Goal: Task Accomplishment & Management: Manage account settings

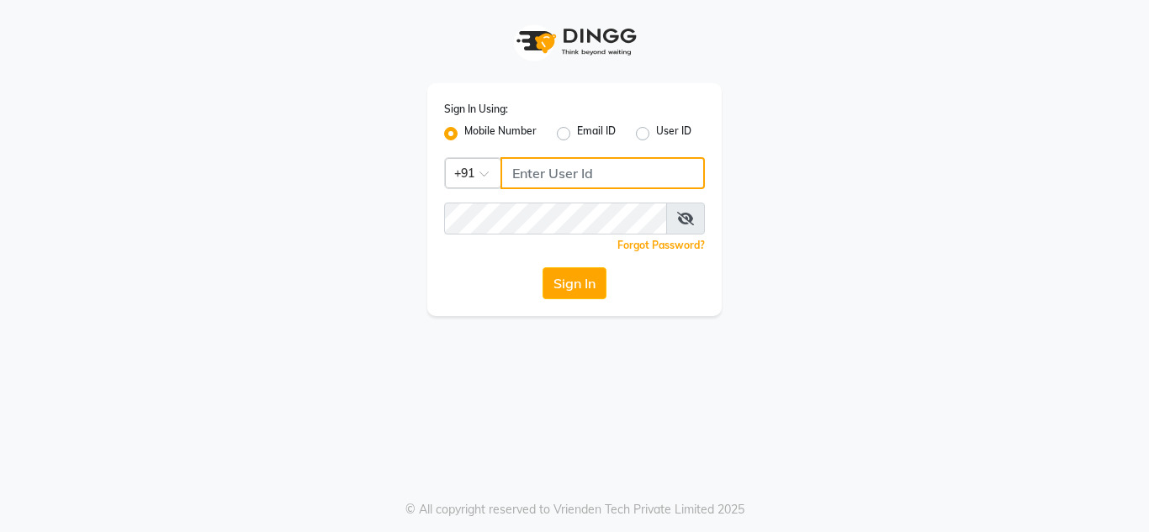
click at [615, 170] on input "Username" at bounding box center [602, 173] width 204 height 32
type input "9890898989"
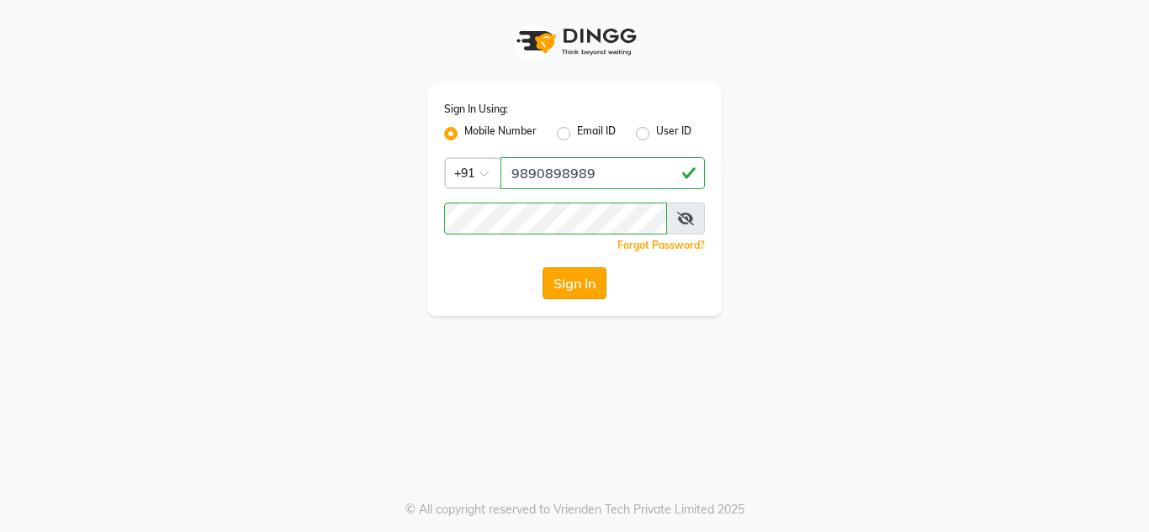
click at [576, 278] on button "Sign In" at bounding box center [575, 283] width 64 height 32
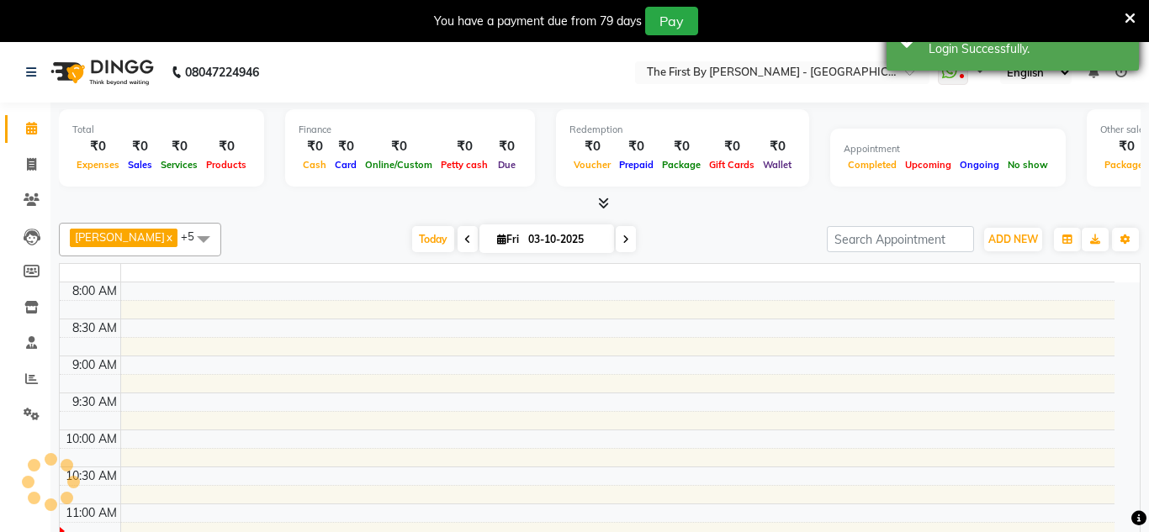
click at [929, 50] on div "Login Successfully." at bounding box center [1028, 49] width 198 height 18
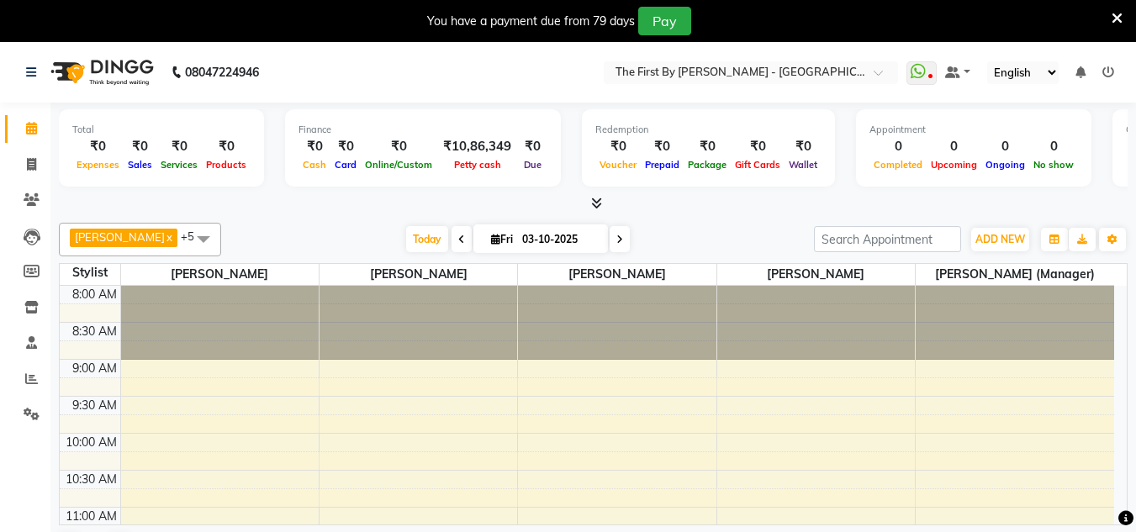
click at [1112, 15] on icon at bounding box center [1117, 18] width 11 height 15
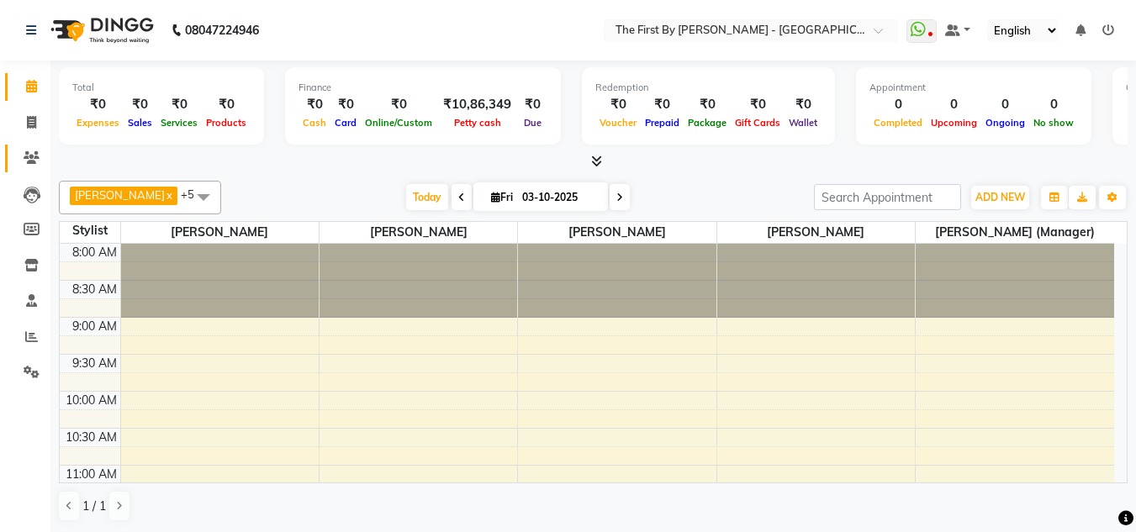
click at [40, 148] on link "Clients" at bounding box center [25, 159] width 40 height 28
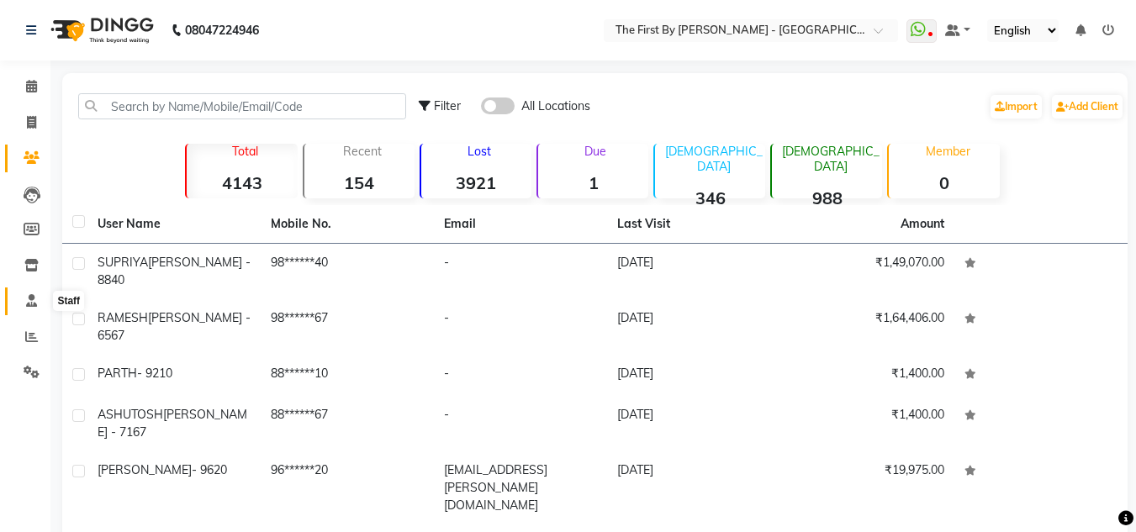
click at [32, 300] on icon at bounding box center [31, 300] width 11 height 13
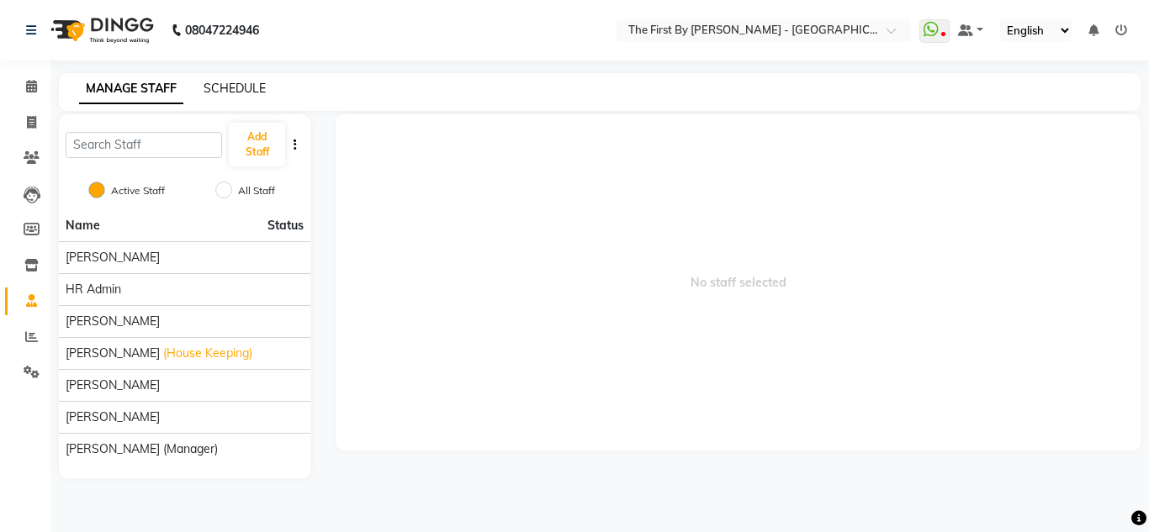
click at [212, 93] on link "SCHEDULE" at bounding box center [235, 88] width 62 height 15
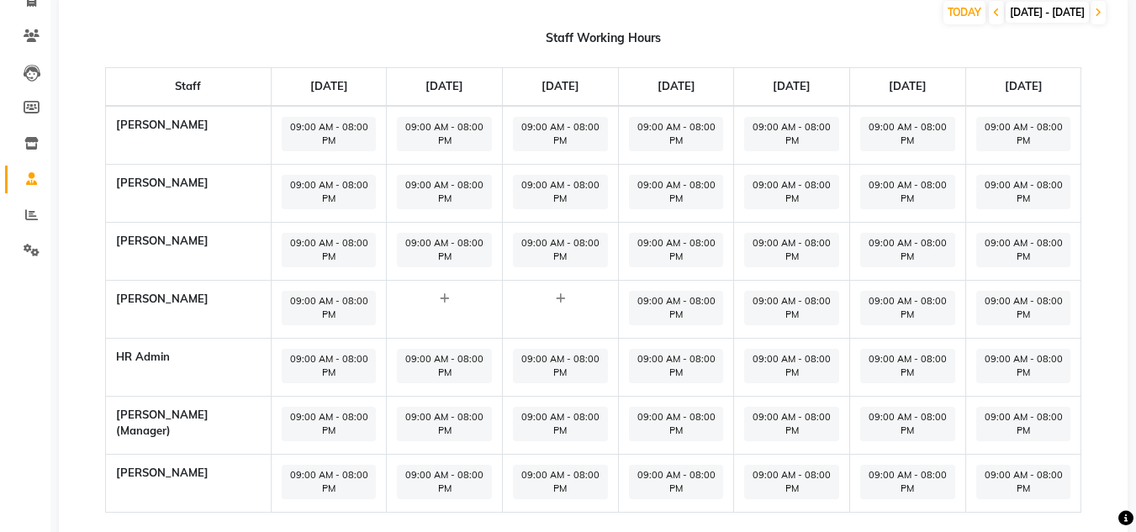
scroll to position [161, 0]
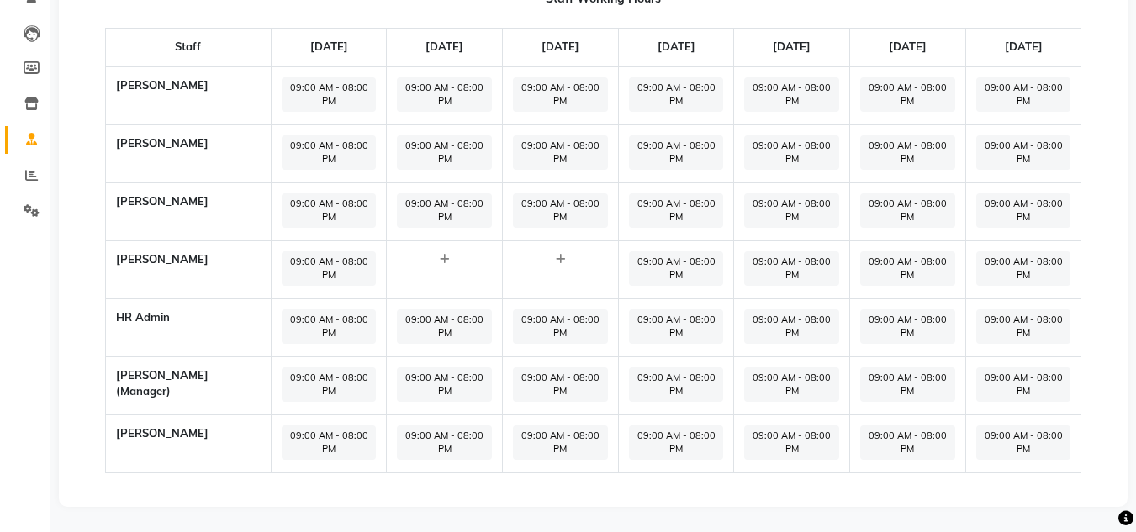
click at [818, 433] on span "09:00 AM - 08:00 PM" at bounding box center [791, 443] width 95 height 34
select select "09:00 AM"
select select "08:00 PM"
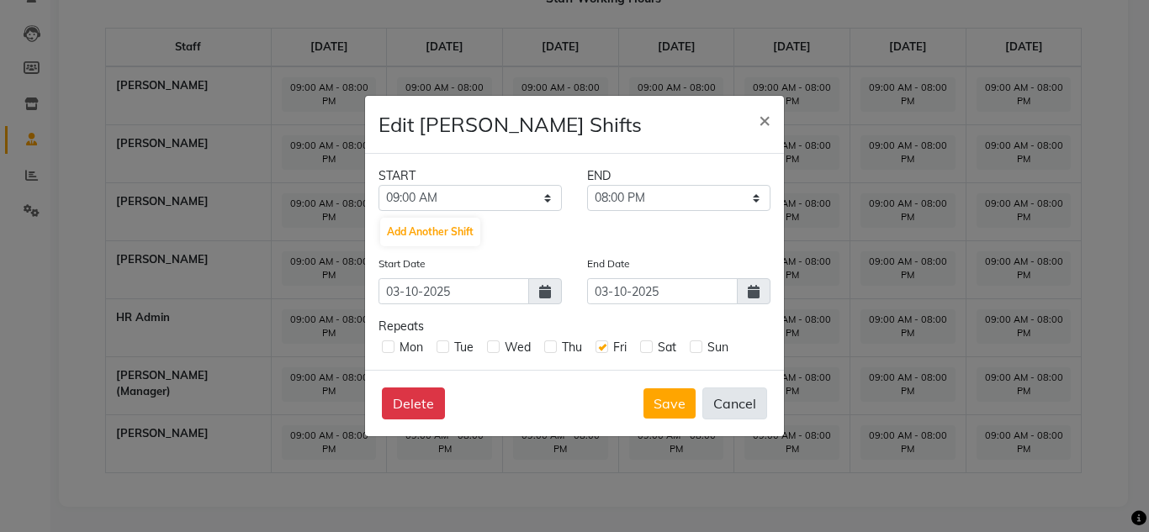
click at [751, 404] on button "Cancel" at bounding box center [734, 404] width 65 height 32
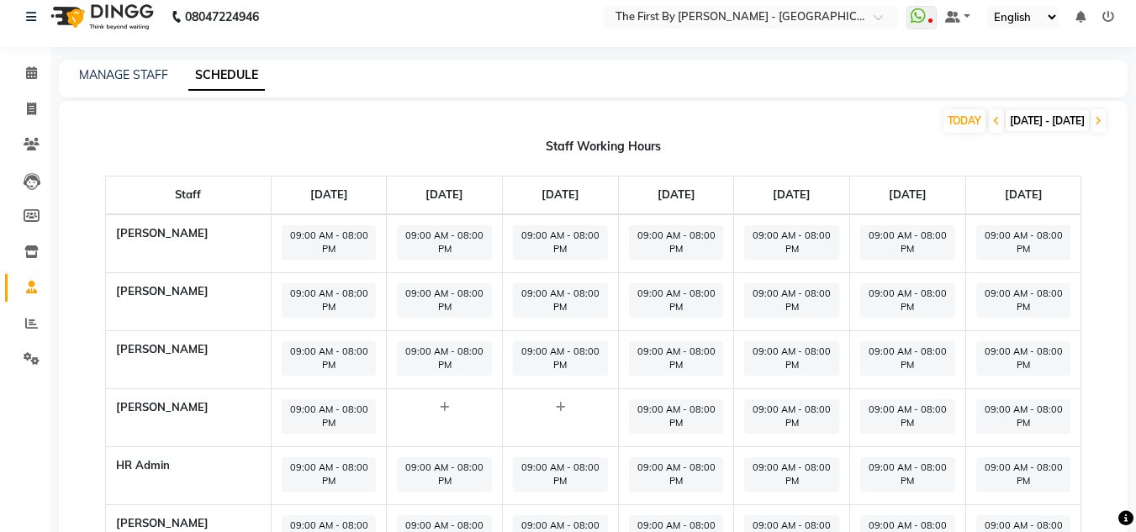
scroll to position [0, 0]
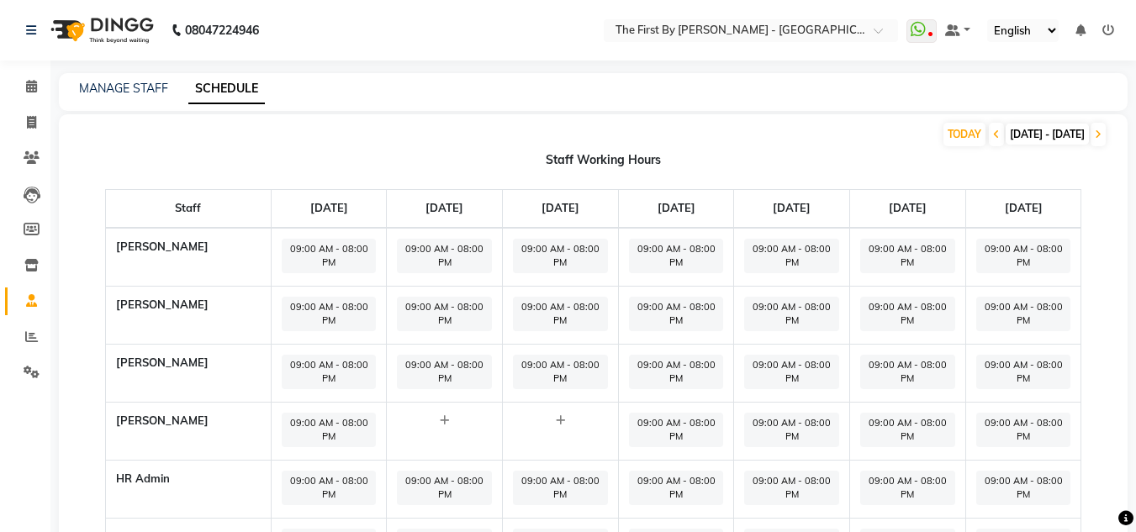
click at [681, 426] on span "09:00 AM - 08:00 PM" at bounding box center [676, 430] width 95 height 34
select select "09:00 AM"
select select "08:00 PM"
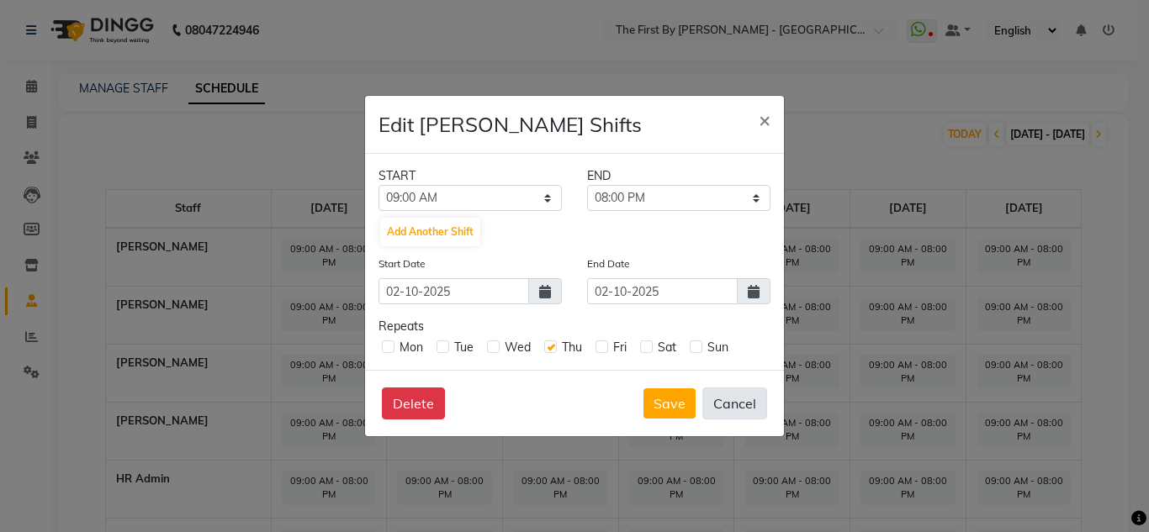
click at [742, 404] on button "Cancel" at bounding box center [734, 404] width 65 height 32
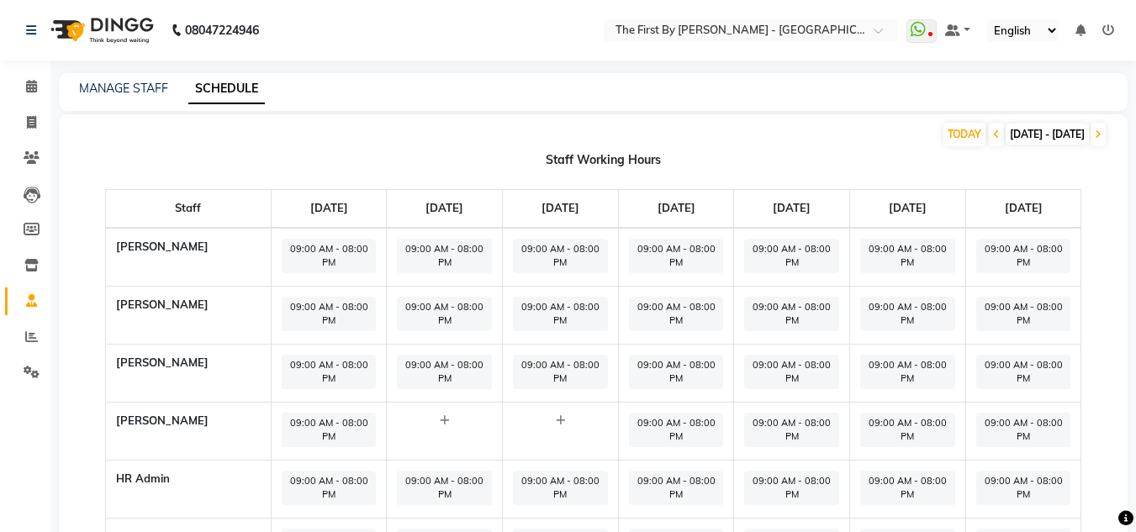
click at [664, 422] on span "09:00 AM - 08:00 PM" at bounding box center [676, 430] width 95 height 34
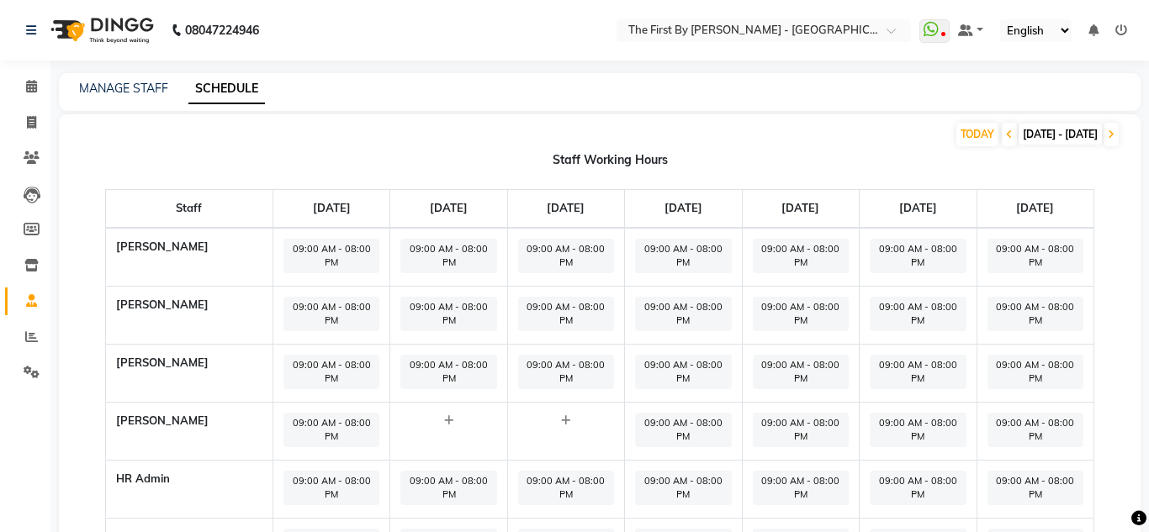
select select "09:00 AM"
select select "08:00 PM"
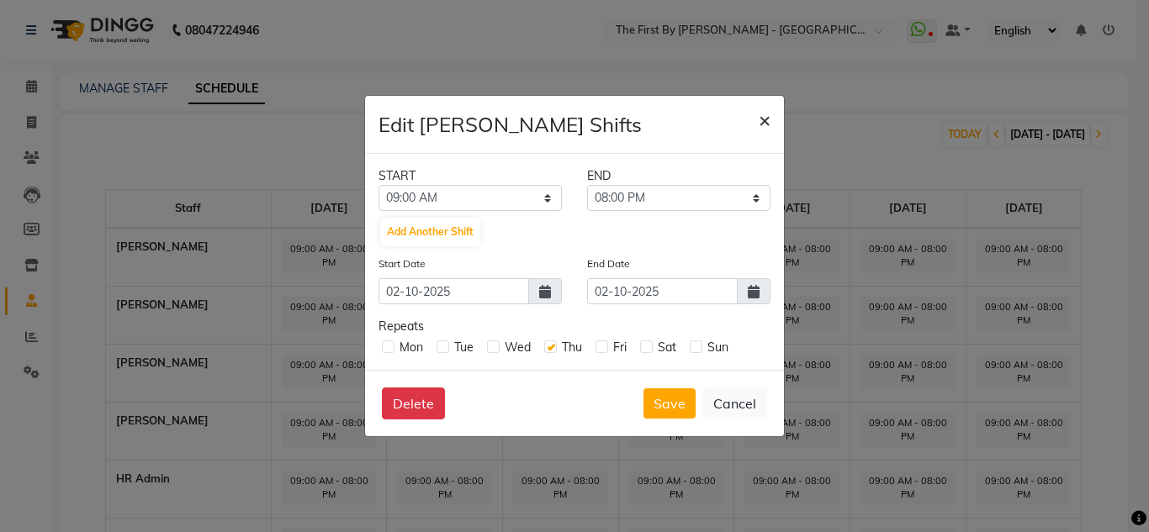
click at [765, 124] on span "×" at bounding box center [765, 119] width 12 height 25
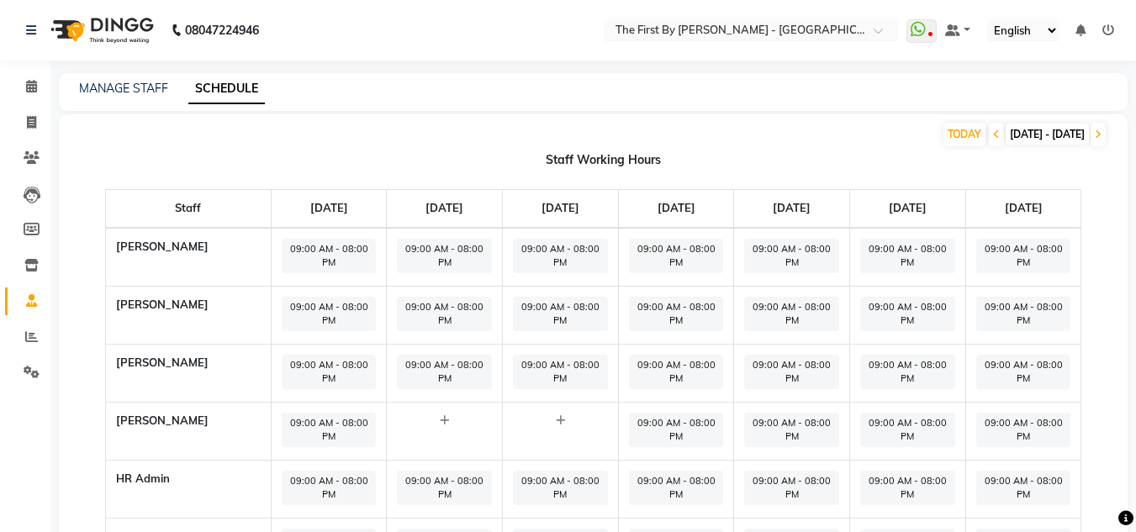
click at [808, 249] on span "09:00 AM - 08:00 PM" at bounding box center [791, 256] width 95 height 34
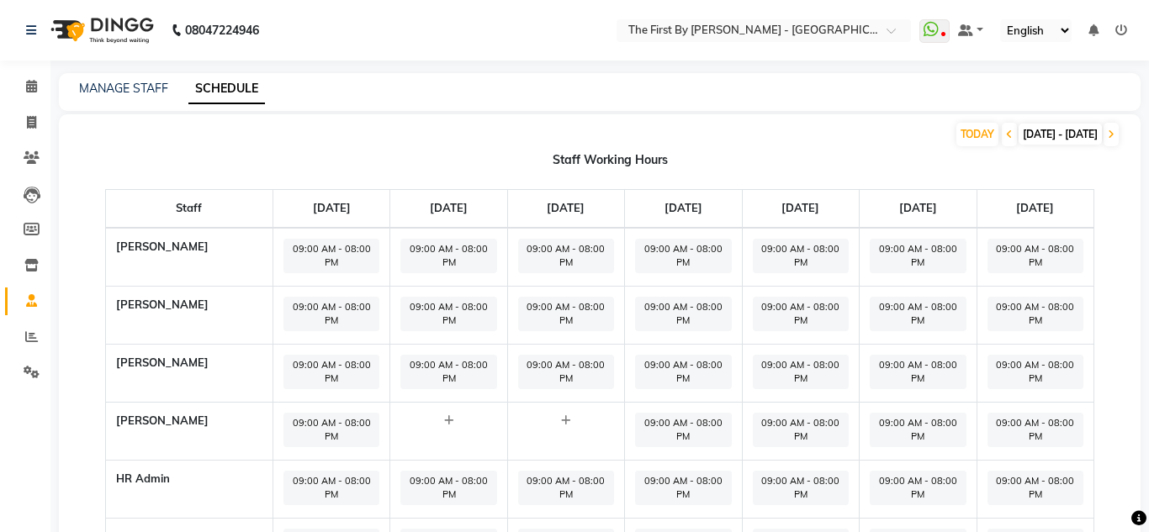
select select "09:00 AM"
select select "08:00 PM"
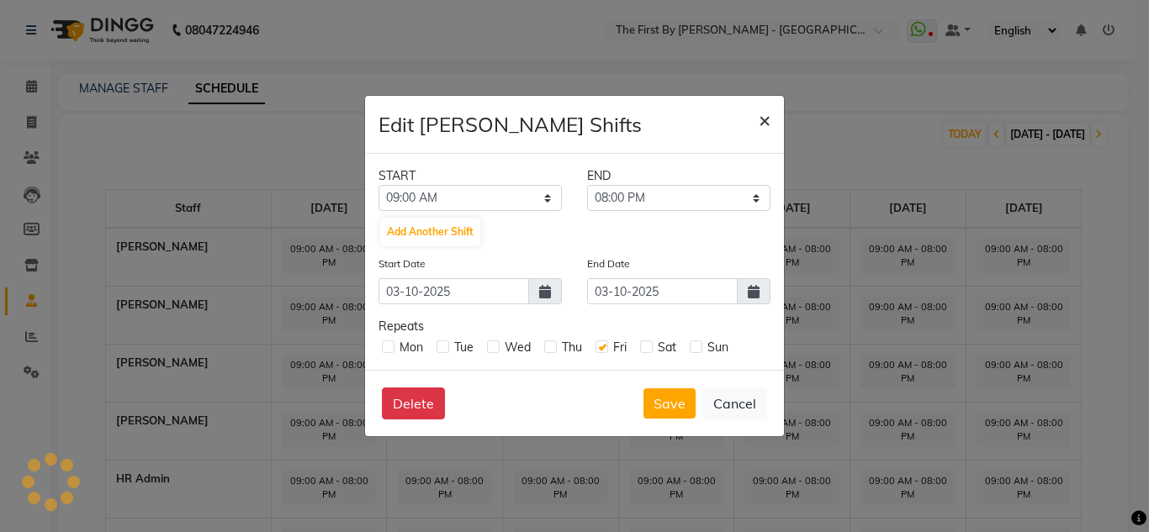
click at [760, 109] on span "×" at bounding box center [765, 119] width 12 height 25
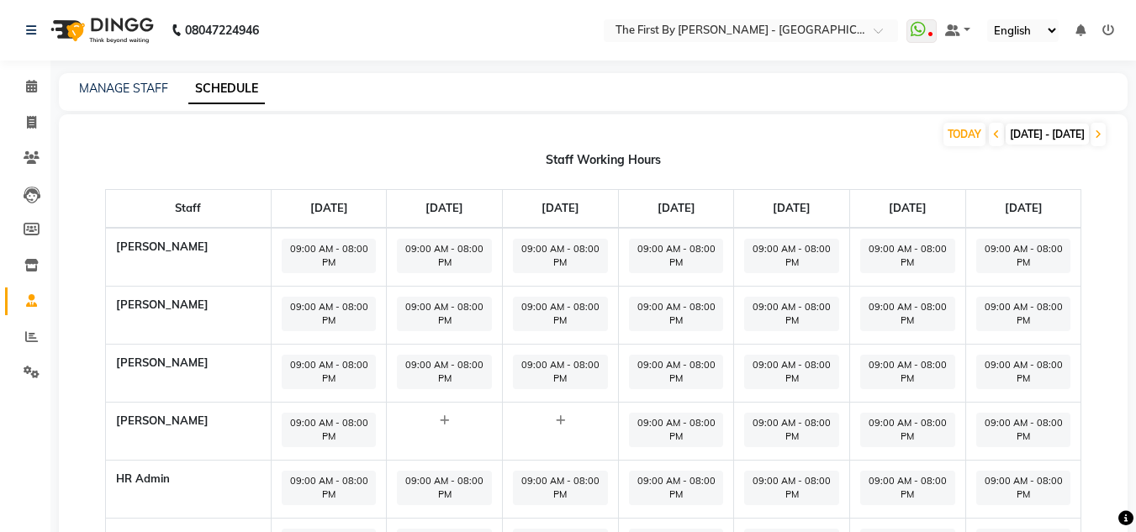
click at [666, 256] on span "09:00 AM - 08:00 PM" at bounding box center [676, 256] width 95 height 34
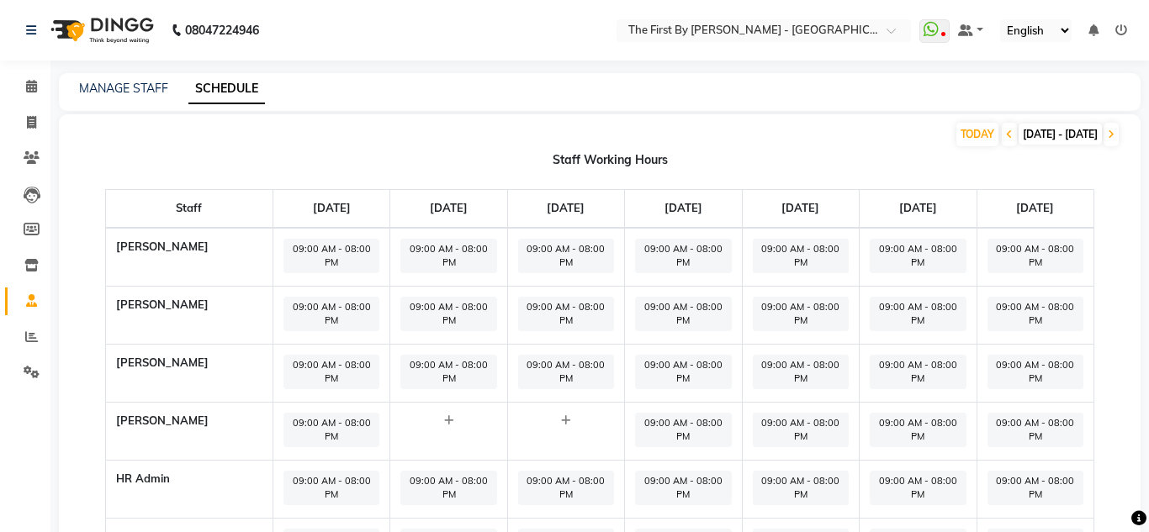
select select "09:00 AM"
select select "08:00 PM"
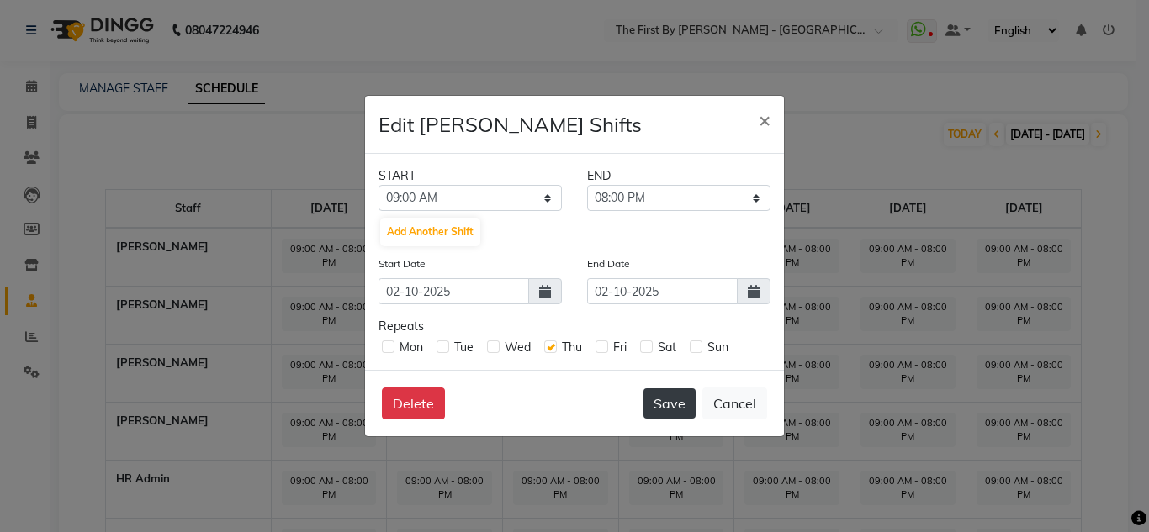
click at [655, 406] on button "Save" at bounding box center [669, 404] width 52 height 30
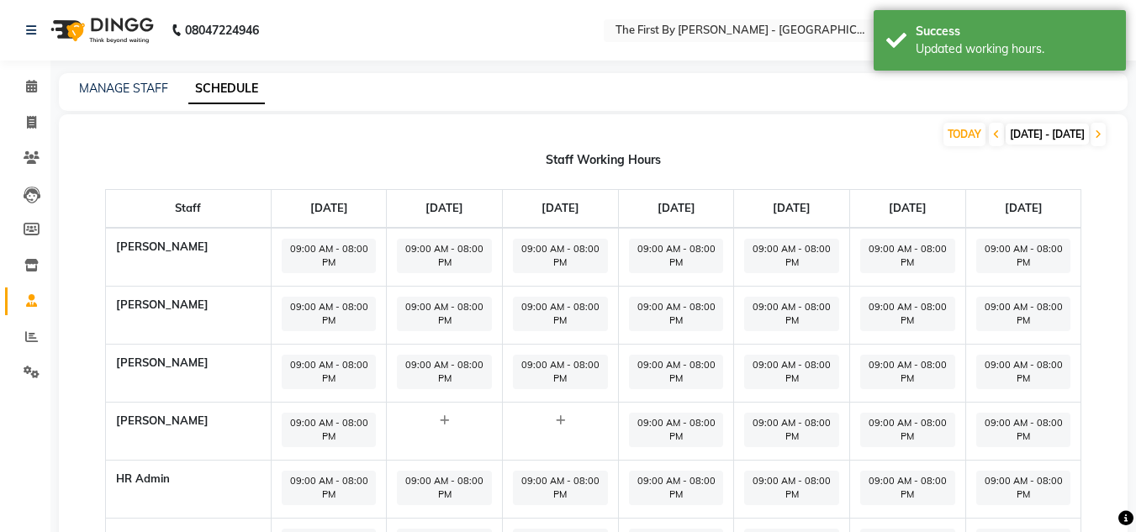
click at [661, 315] on span "09:00 AM - 08:00 PM" at bounding box center [676, 314] width 95 height 34
select select "09:00 AM"
select select "08:00 PM"
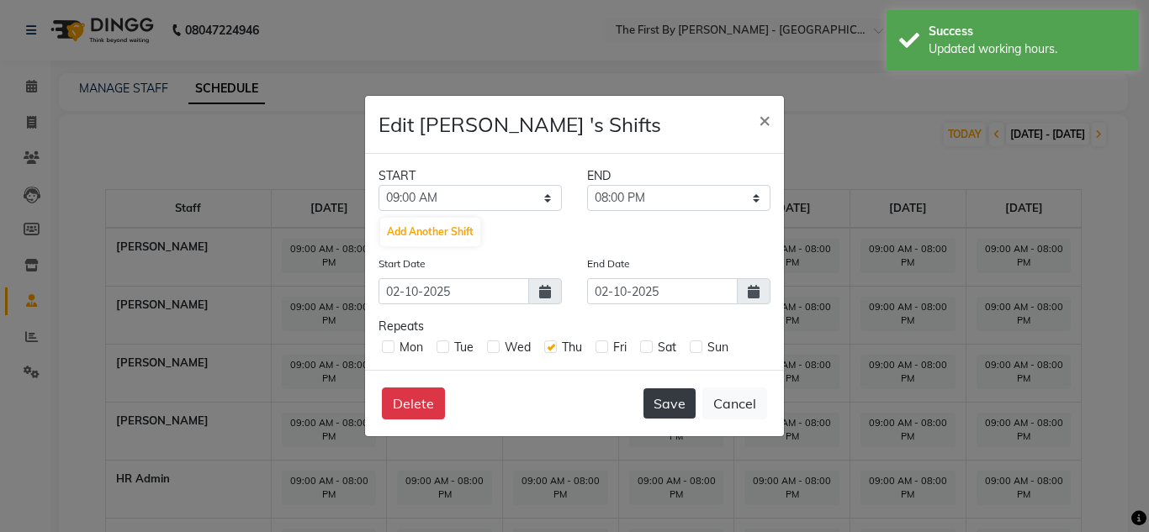
click at [665, 399] on button "Save" at bounding box center [669, 404] width 52 height 30
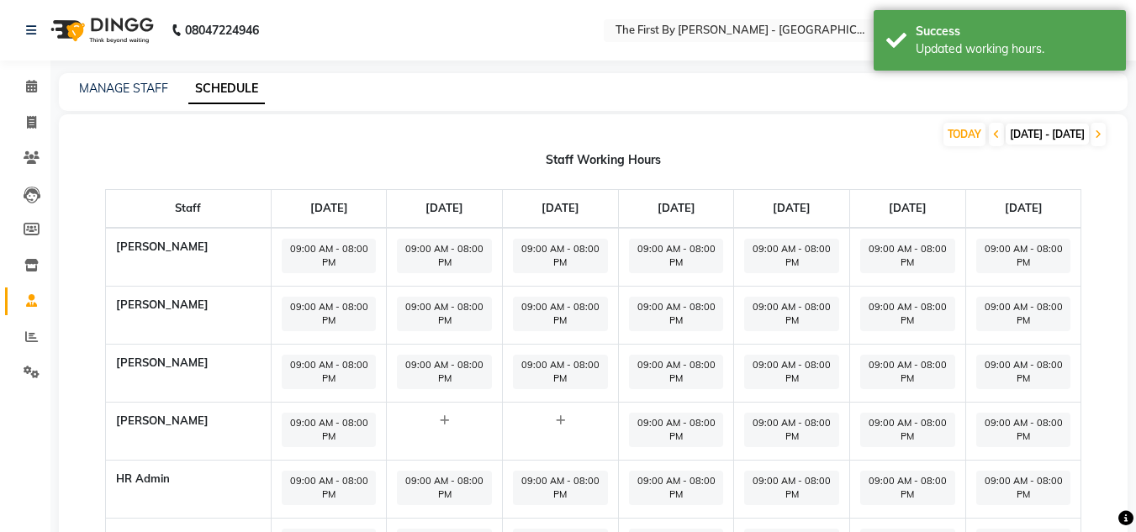
click at [681, 380] on span "09:00 AM - 08:00 PM" at bounding box center [676, 372] width 95 height 34
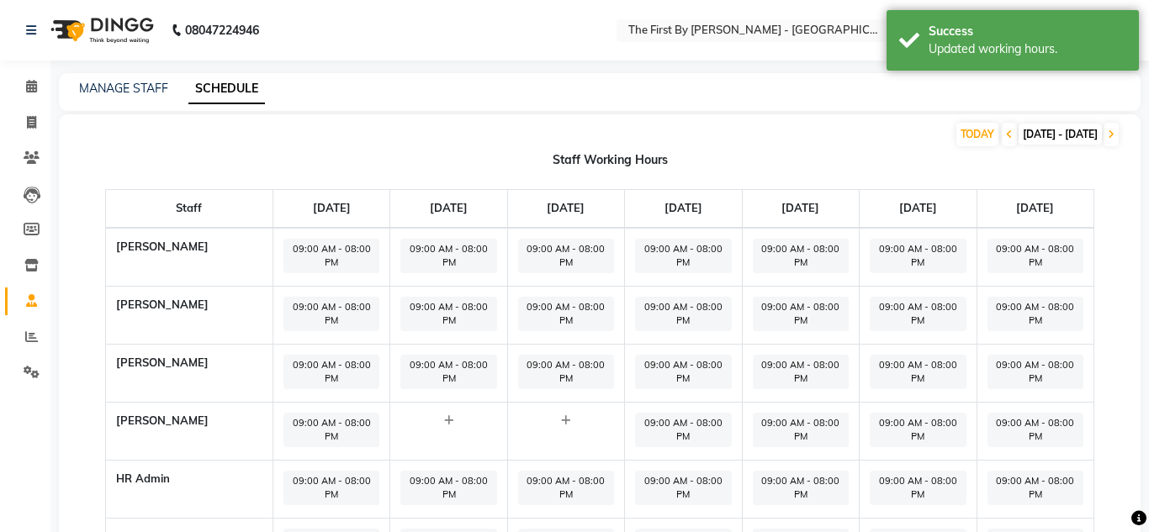
select select "09:00 AM"
select select "08:00 PM"
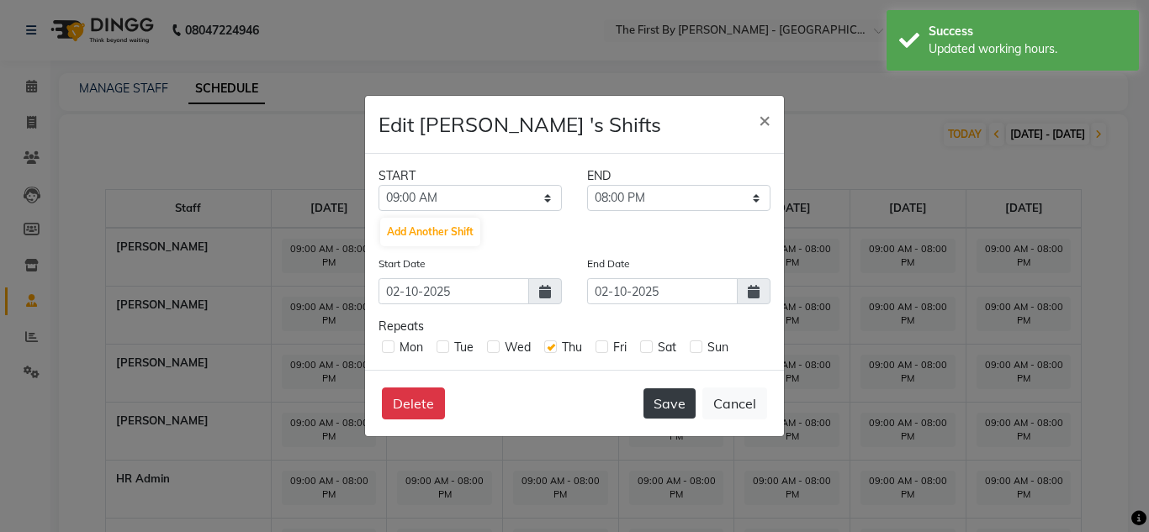
click at [679, 395] on button "Save" at bounding box center [669, 404] width 52 height 30
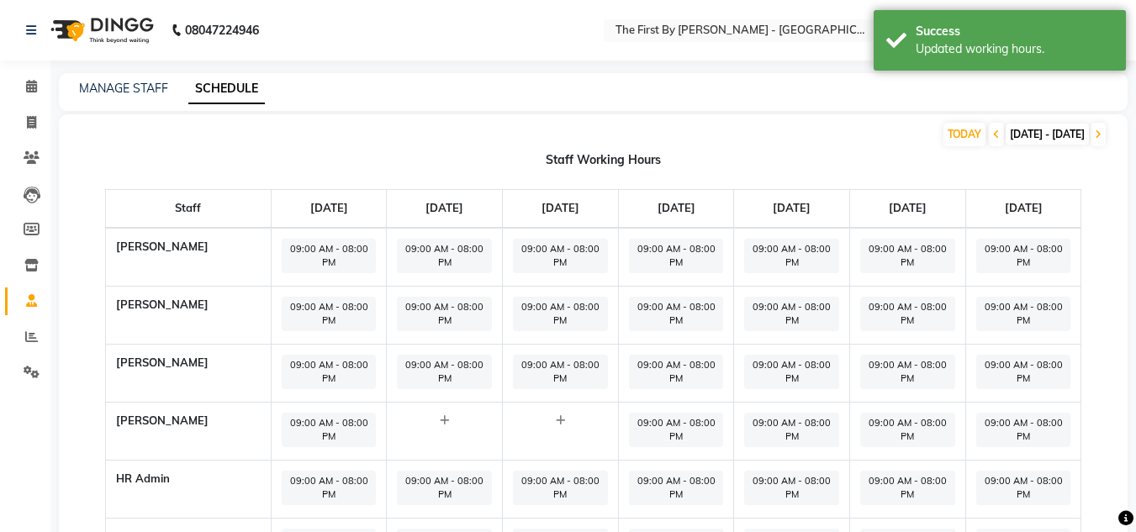
click at [675, 422] on span "09:00 AM - 08:00 PM" at bounding box center [676, 430] width 95 height 34
select select "09:00 AM"
select select "08:00 PM"
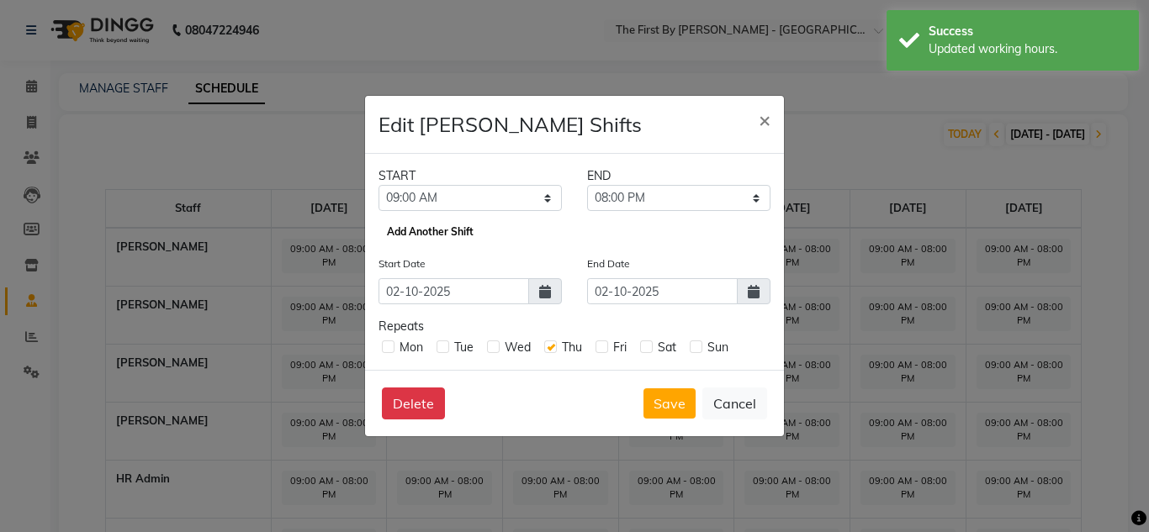
click at [463, 238] on button "Add Another Shift" at bounding box center [430, 232] width 100 height 29
select select "11:45 PM"
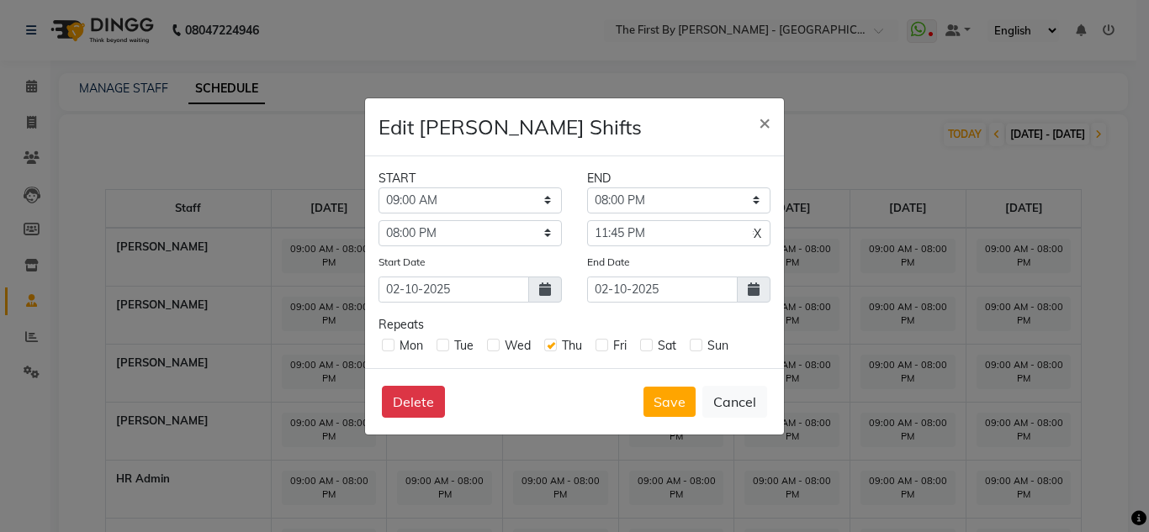
click at [555, 348] on label at bounding box center [550, 345] width 13 height 13
click at [555, 348] on input "checkbox" at bounding box center [549, 344] width 11 height 11
checkbox input "false"
click at [688, 413] on button "Save" at bounding box center [669, 402] width 52 height 30
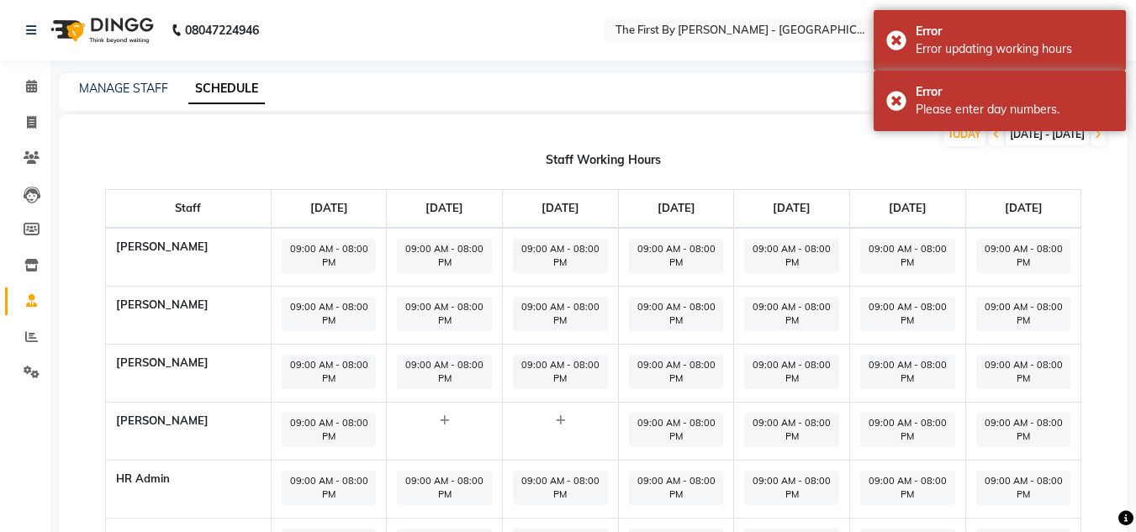
click at [685, 421] on span "09:00 AM - 08:00 PM" at bounding box center [676, 430] width 95 height 34
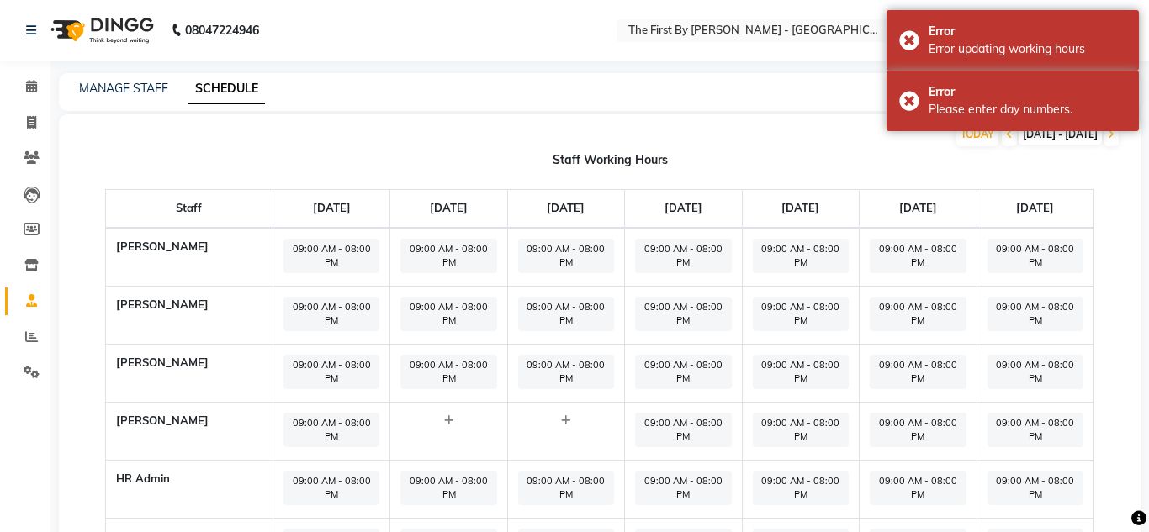
select select "09:00 AM"
select select "08:00 PM"
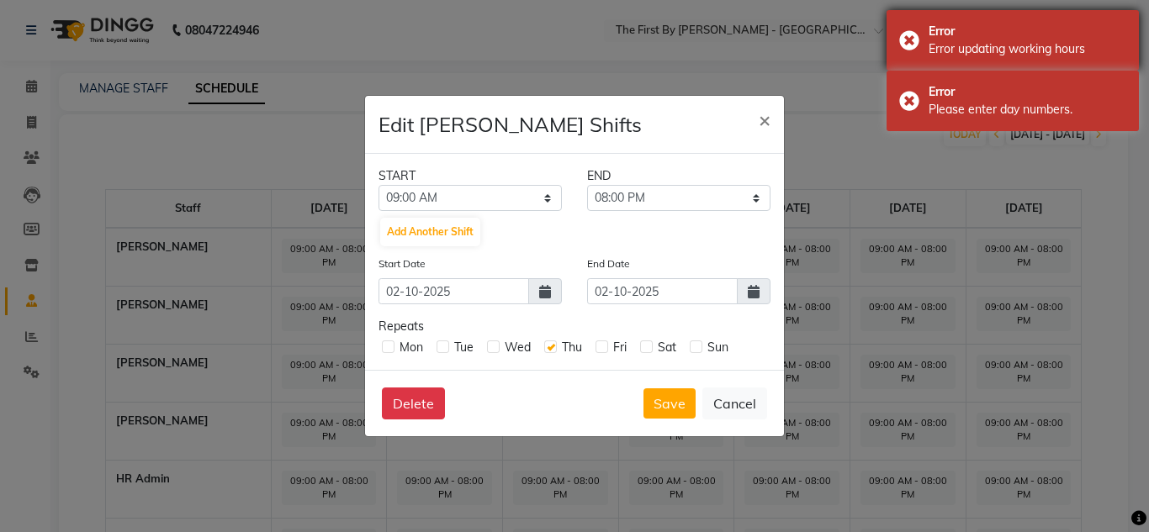
drag, startPoint x: 955, startPoint y: 103, endPoint x: 911, endPoint y: 31, distance: 84.5
click at [954, 103] on div "Please enter day numbers." at bounding box center [1028, 110] width 198 height 18
click at [910, 31] on div "Error Error updating working hours" at bounding box center [1013, 40] width 252 height 61
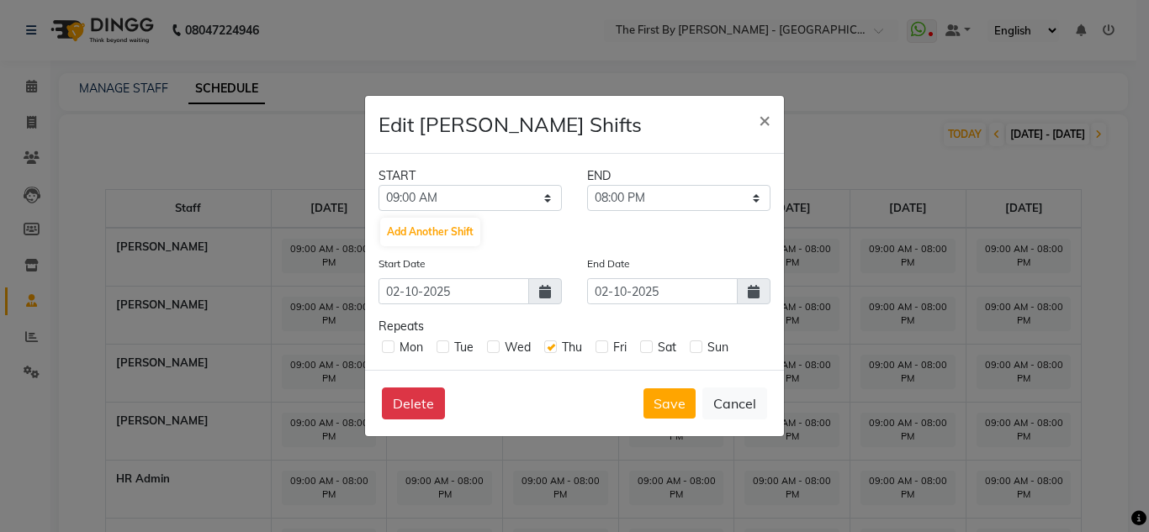
click at [754, 288] on icon at bounding box center [754, 291] width 12 height 13
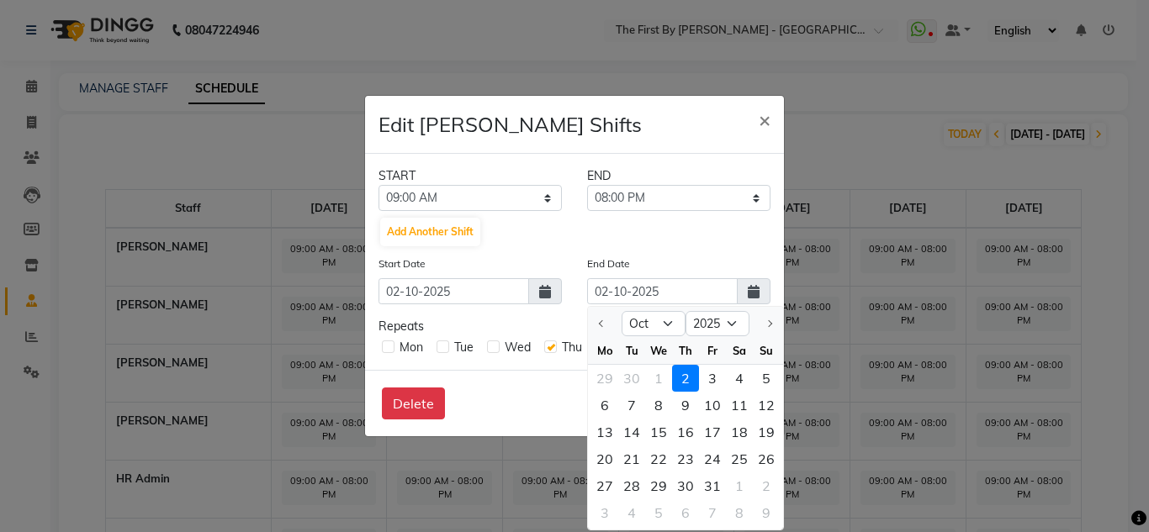
click at [464, 397] on div "Delete Save Cancel" at bounding box center [574, 403] width 419 height 66
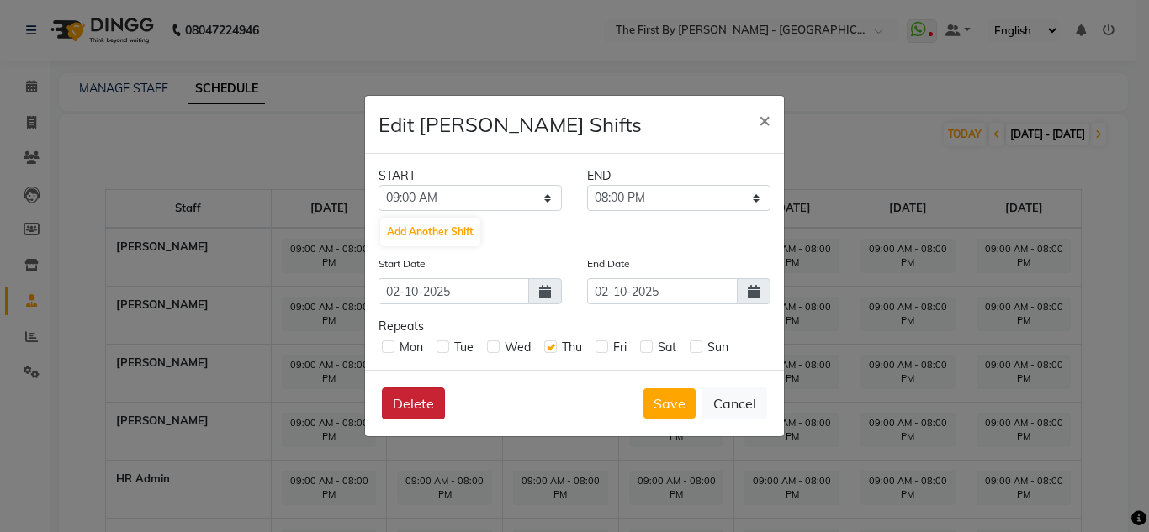
click at [406, 412] on button "Delete" at bounding box center [413, 404] width 63 height 32
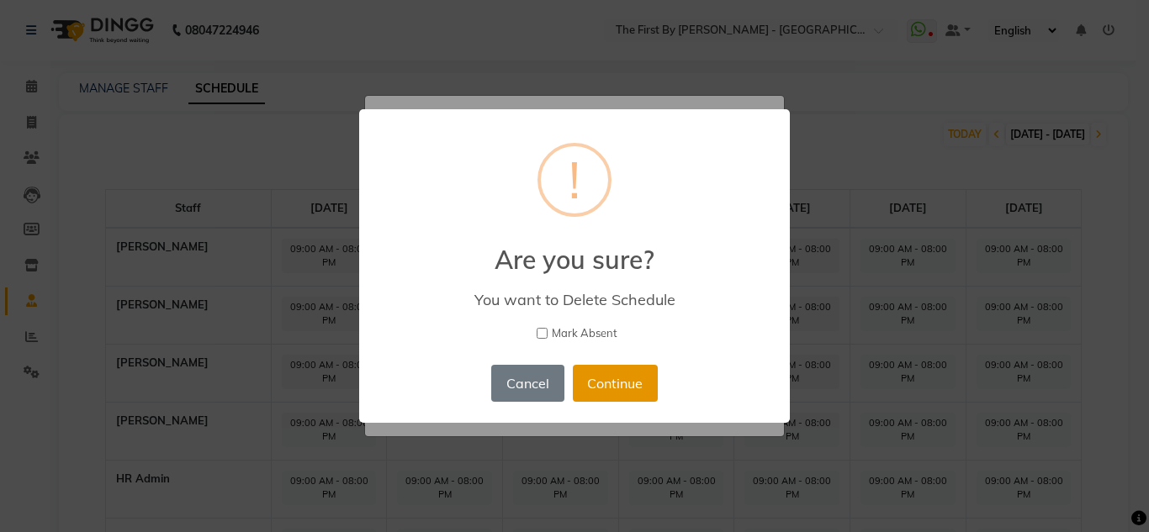
click at [622, 389] on button "Continue" at bounding box center [615, 383] width 85 height 37
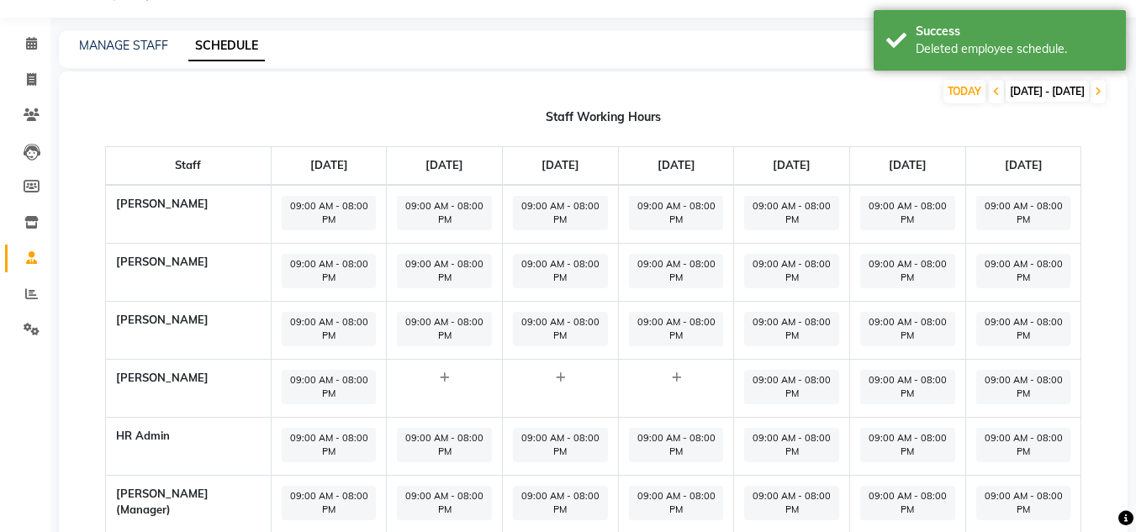
scroll to position [84, 0]
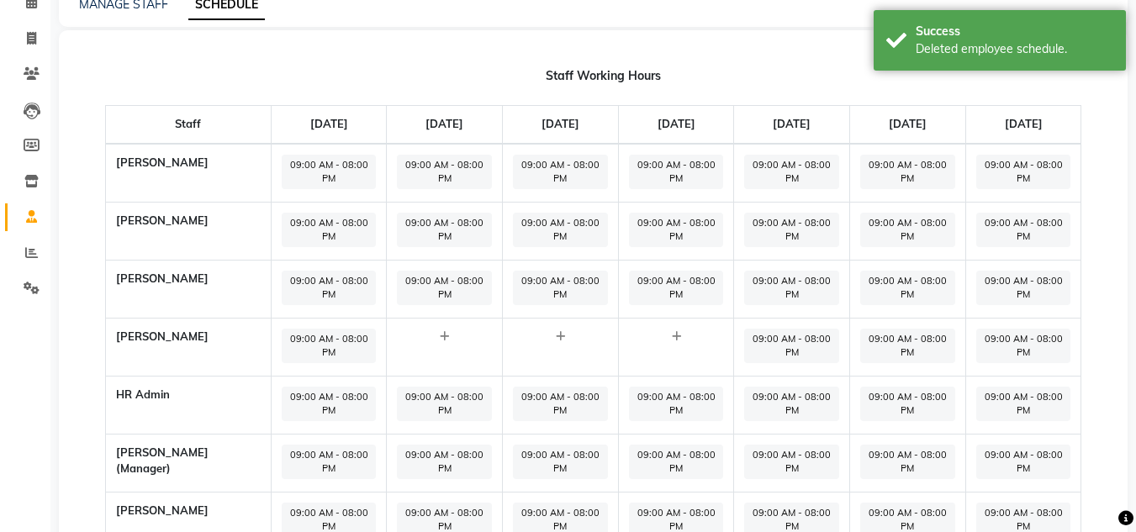
click at [680, 396] on span "09:00 AM - 08:00 PM" at bounding box center [676, 404] width 95 height 34
select select "09:00 AM"
select select "08:00 PM"
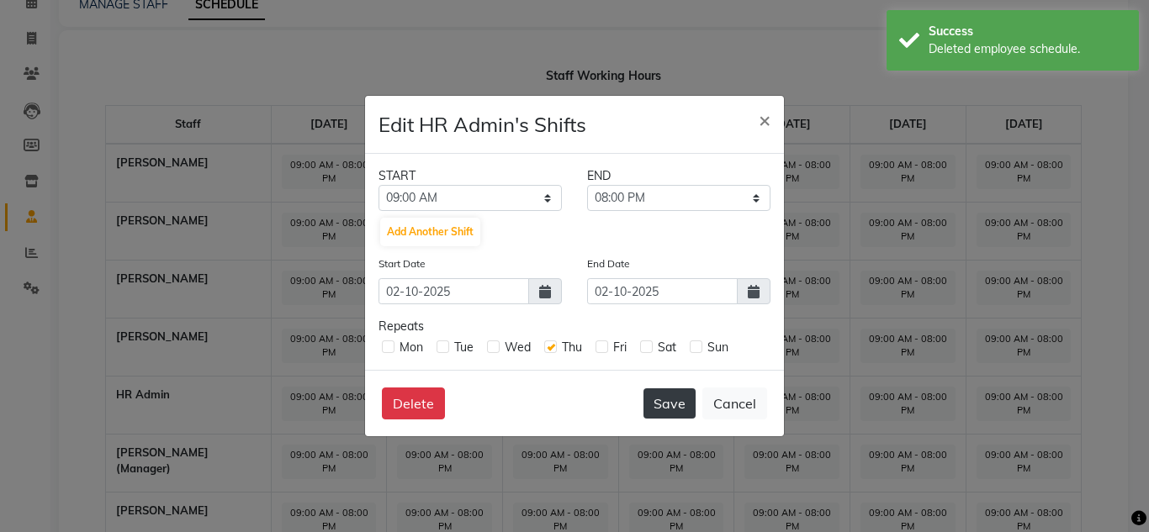
click at [665, 411] on button "Save" at bounding box center [669, 404] width 52 height 30
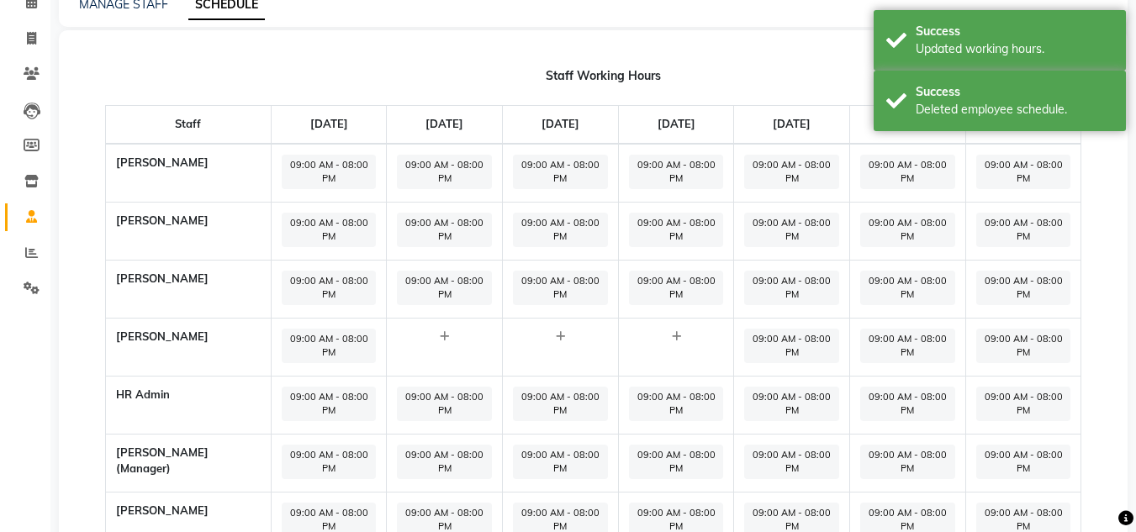
click at [666, 458] on span "09:00 AM - 08:00 PM" at bounding box center [676, 462] width 95 height 34
select select "09:00 AM"
select select "08:00 PM"
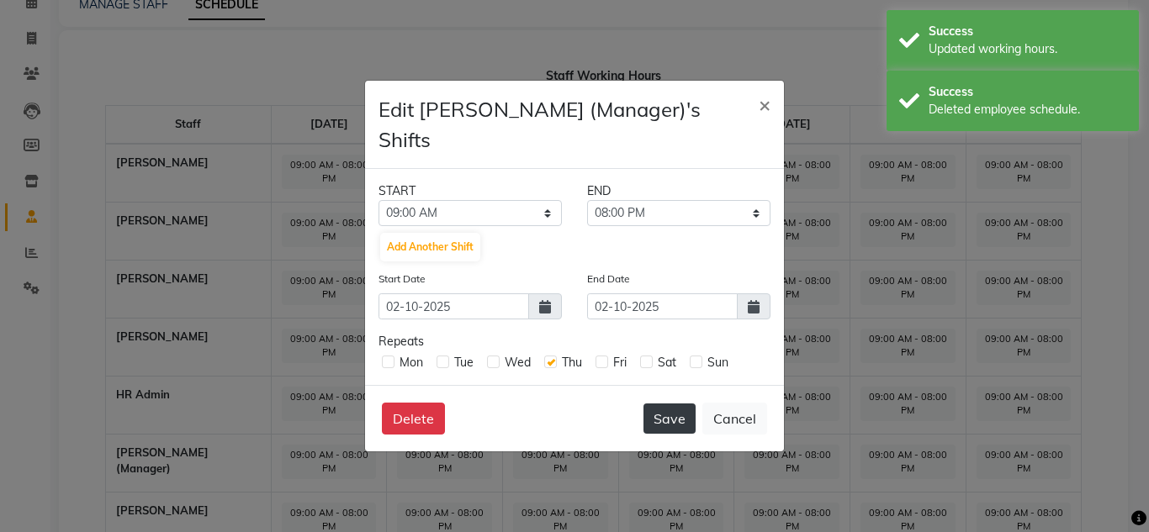
click at [665, 411] on button "Save" at bounding box center [669, 419] width 52 height 30
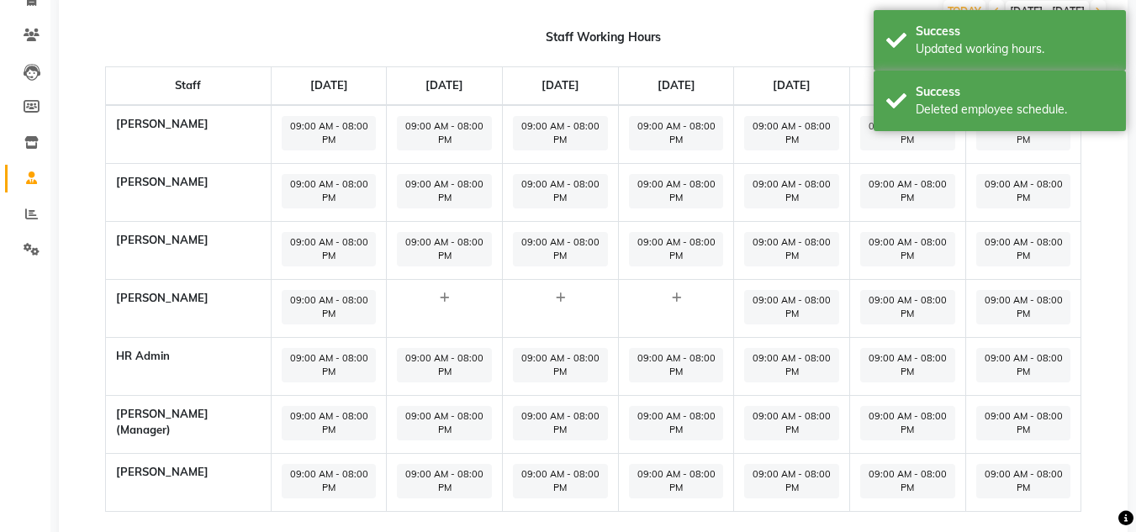
scroll to position [161, 0]
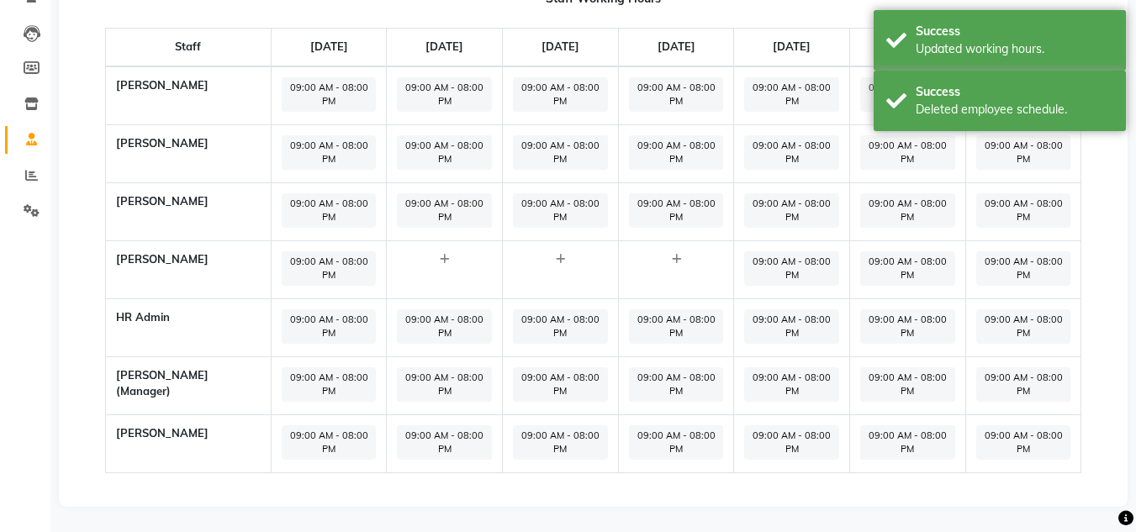
click at [661, 433] on span "09:00 AM - 08:00 PM" at bounding box center [676, 443] width 95 height 34
select select "09:00 AM"
select select "08:00 PM"
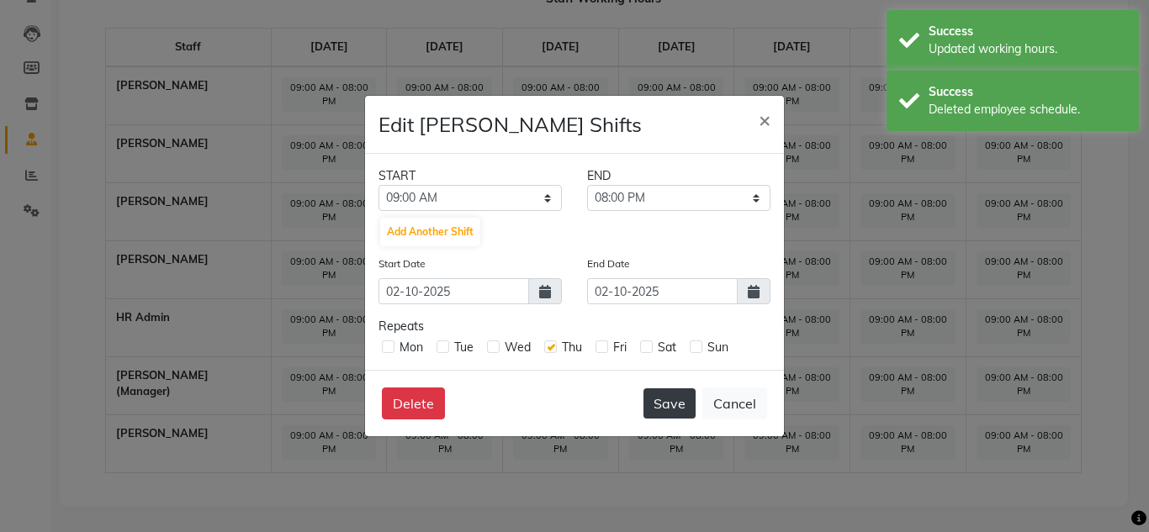
click at [675, 400] on button "Save" at bounding box center [669, 404] width 52 height 30
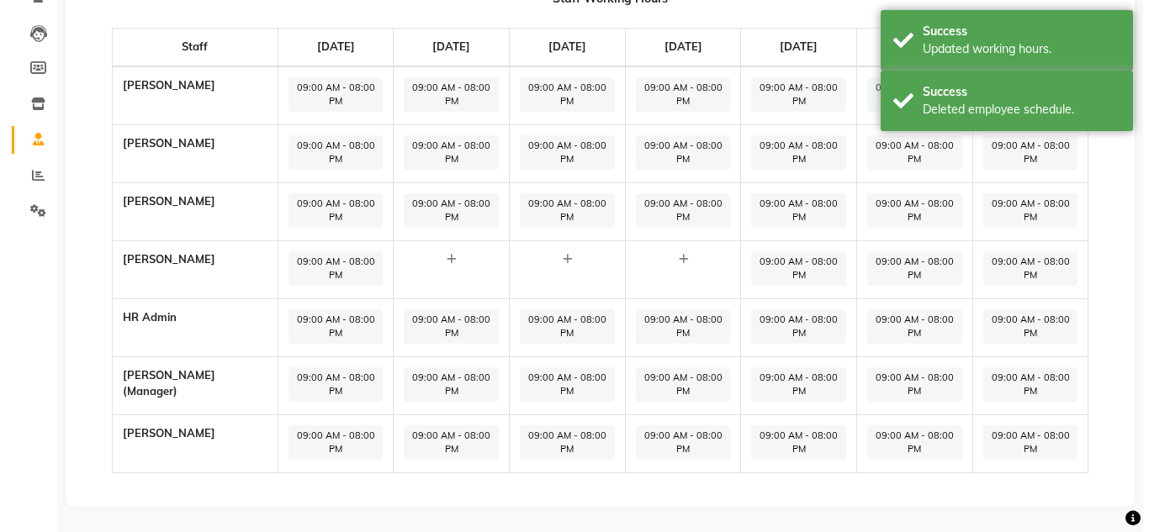
scroll to position [0, 0]
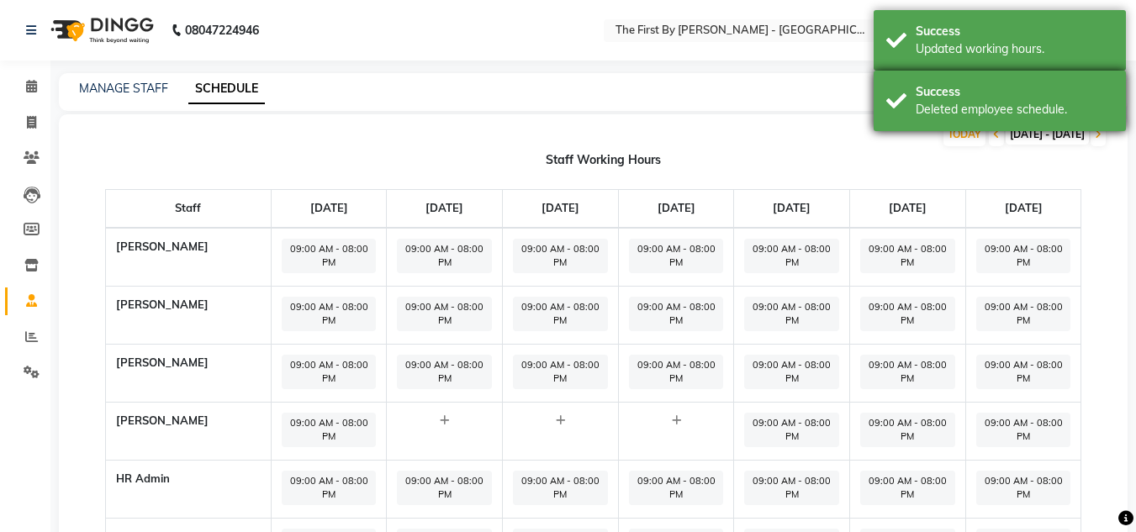
click at [1018, 116] on div "Deleted employee schedule." at bounding box center [1015, 110] width 198 height 18
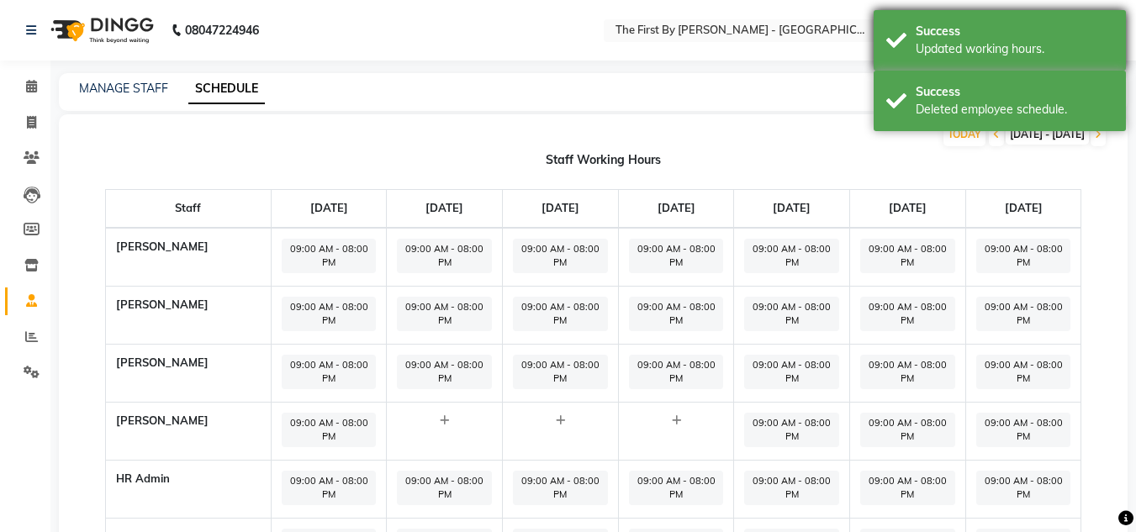
click at [989, 50] on div "Updated working hours." at bounding box center [1015, 49] width 198 height 18
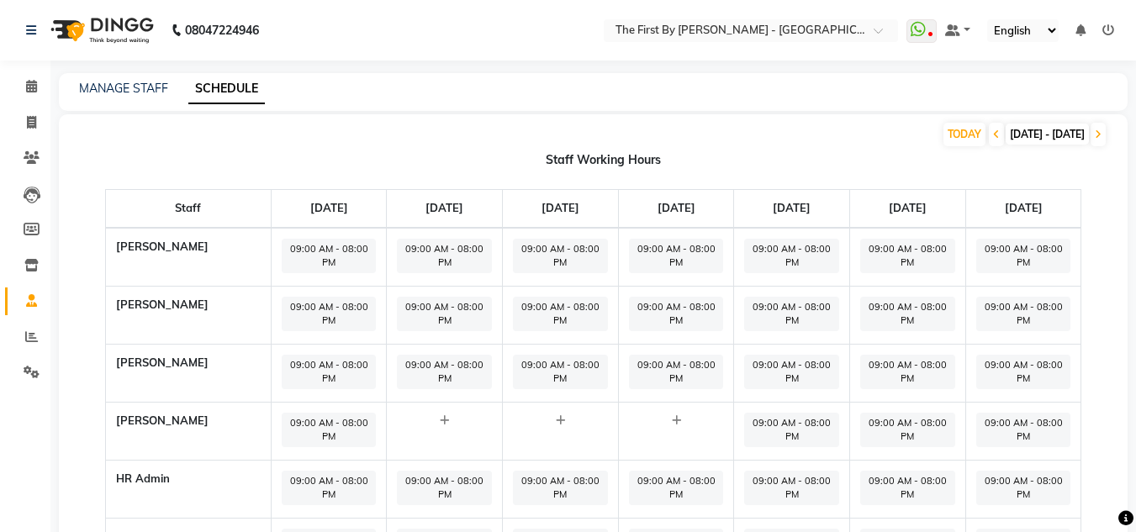
click at [695, 262] on span "09:00 AM - 08:00 PM" at bounding box center [676, 256] width 95 height 34
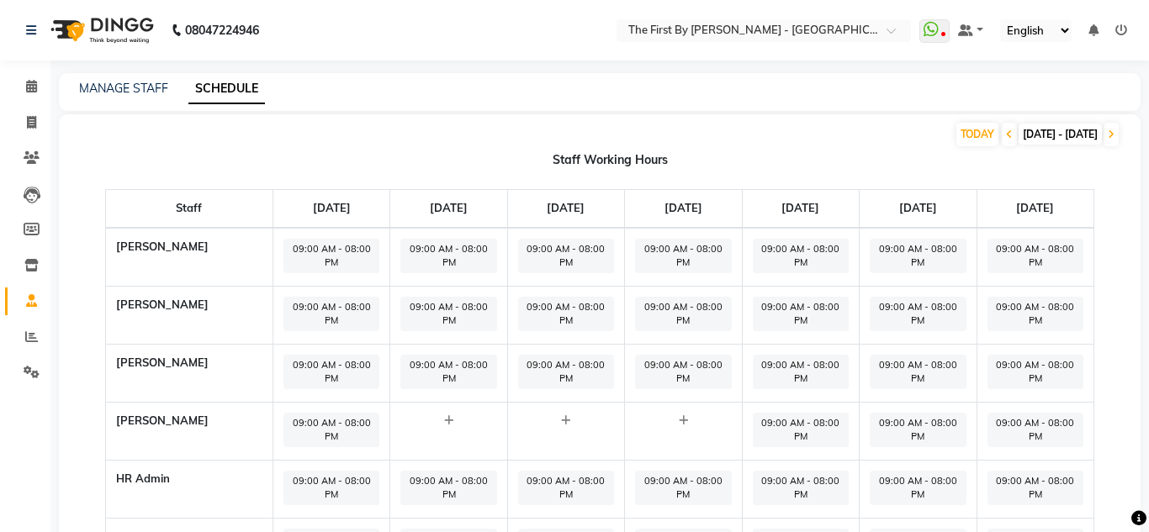
select select "09:00 AM"
select select "08:00 PM"
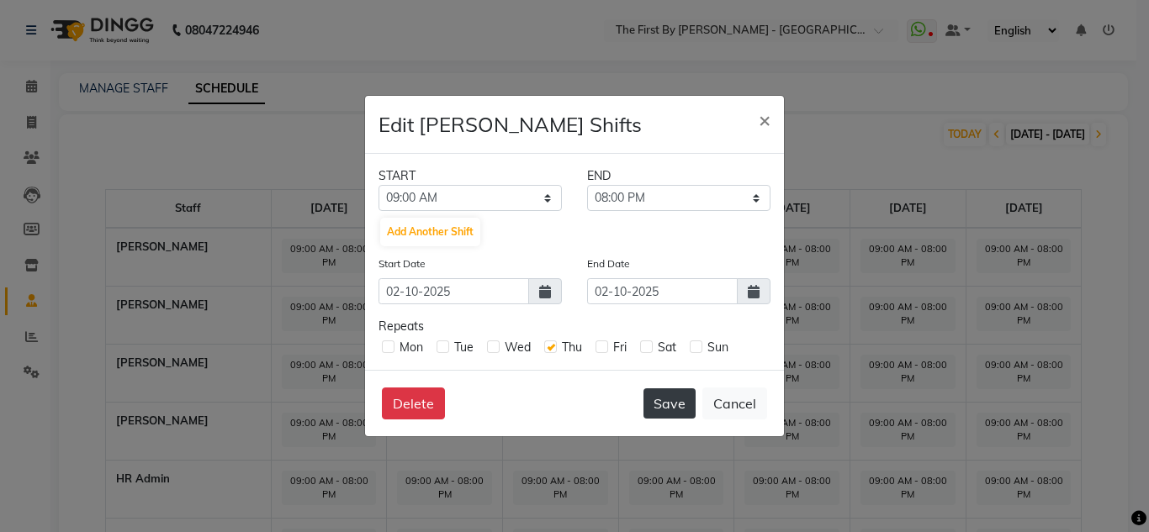
click at [673, 400] on button "Save" at bounding box center [669, 404] width 52 height 30
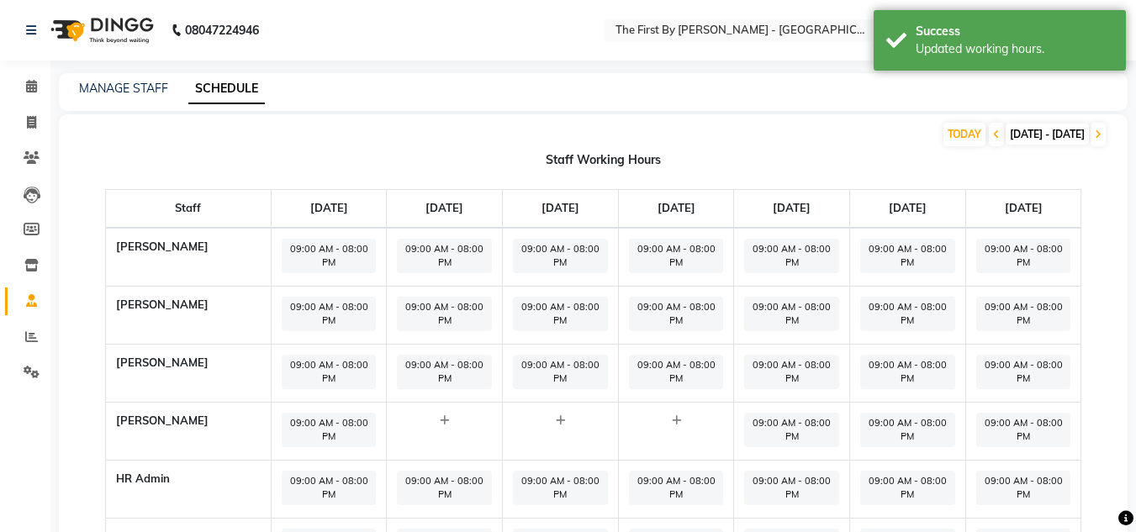
click at [667, 303] on span "09:00 AM - 08:00 PM" at bounding box center [676, 314] width 95 height 34
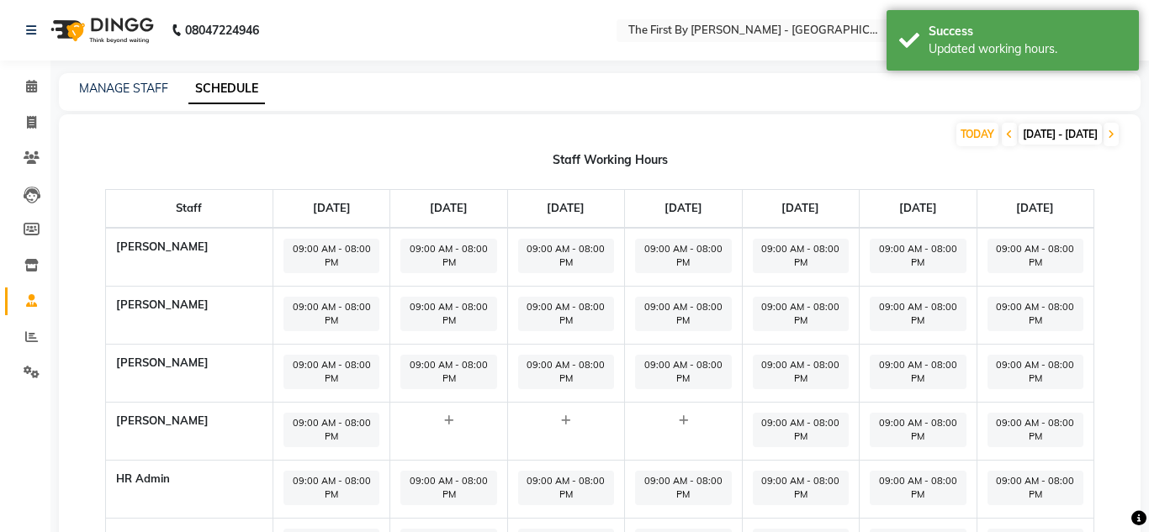
select select "09:00 AM"
select select "08:00 PM"
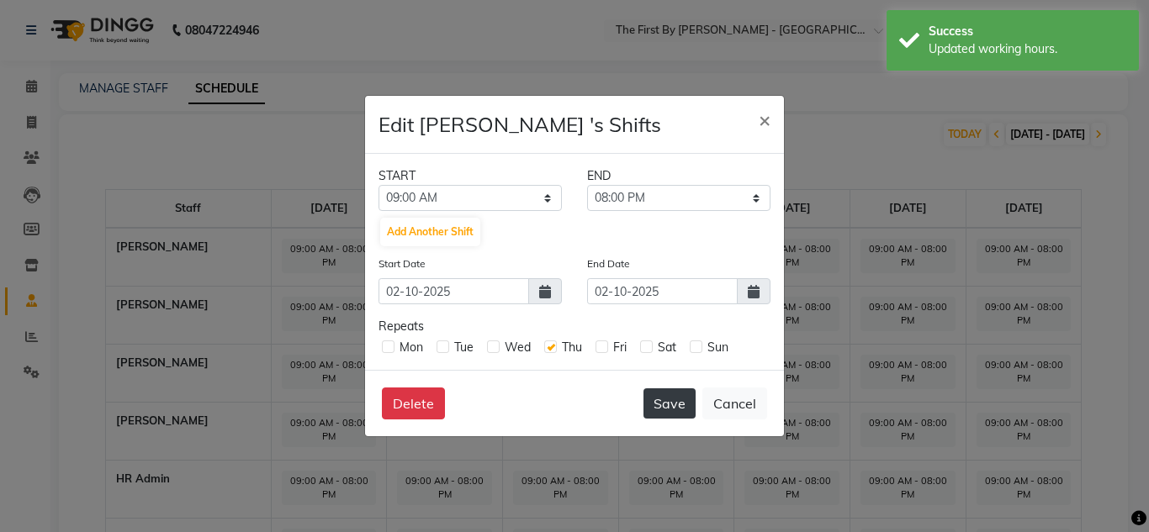
click at [659, 410] on button "Save" at bounding box center [669, 404] width 52 height 30
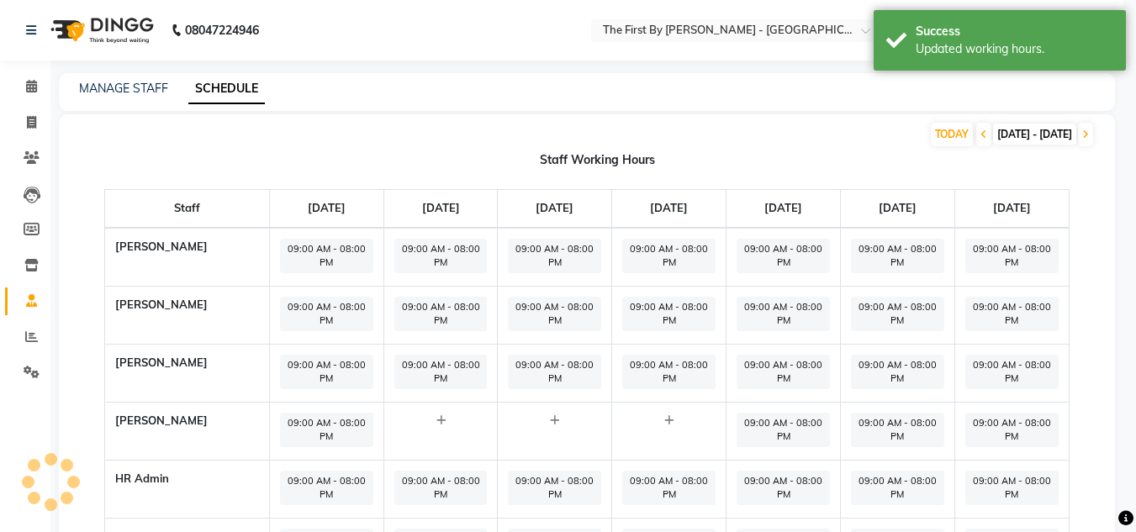
click at [661, 365] on span "09:00 AM - 08:00 PM" at bounding box center [668, 372] width 93 height 34
select select "09:00 AM"
select select "08:00 PM"
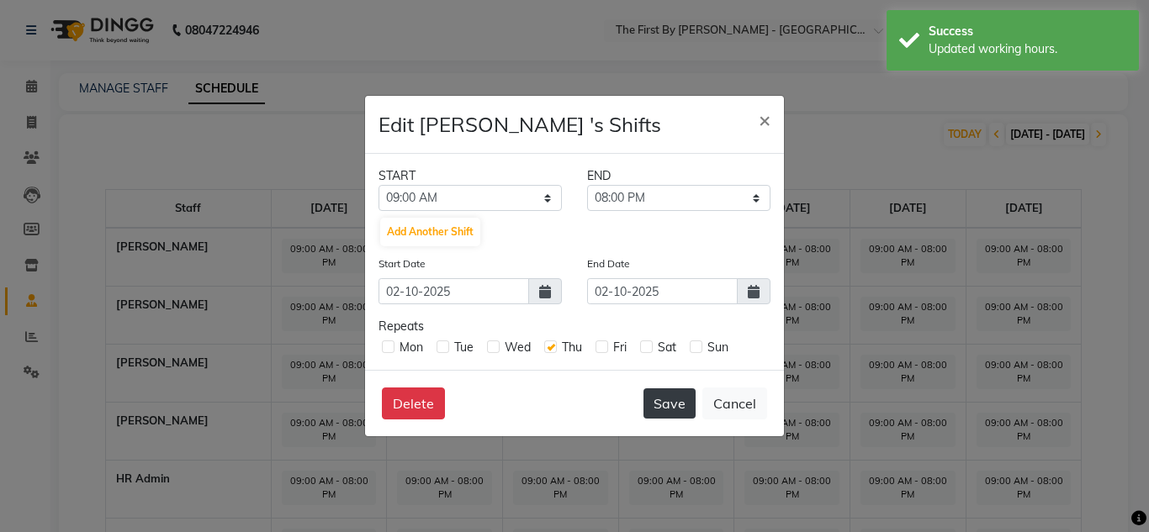
click at [662, 400] on button "Save" at bounding box center [669, 404] width 52 height 30
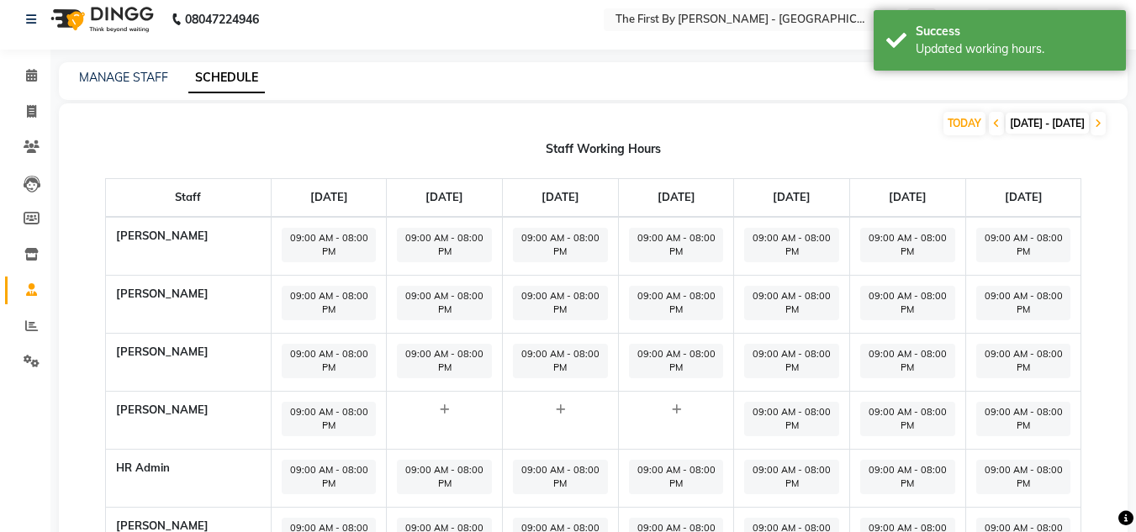
scroll to position [161, 0]
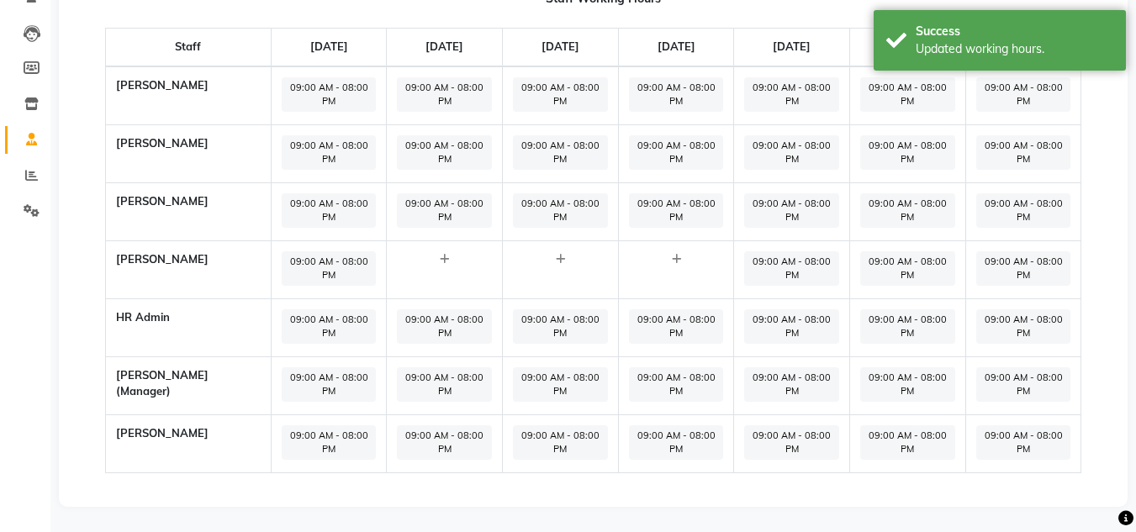
click at [672, 314] on span "09:00 AM - 08:00 PM" at bounding box center [676, 327] width 95 height 34
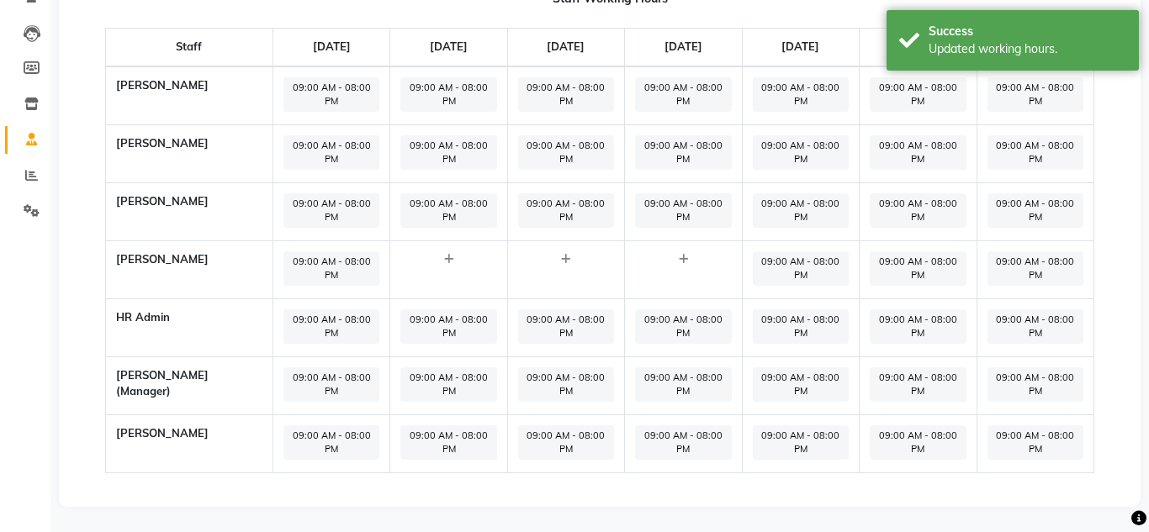
select select "09:00 AM"
select select "08:00 PM"
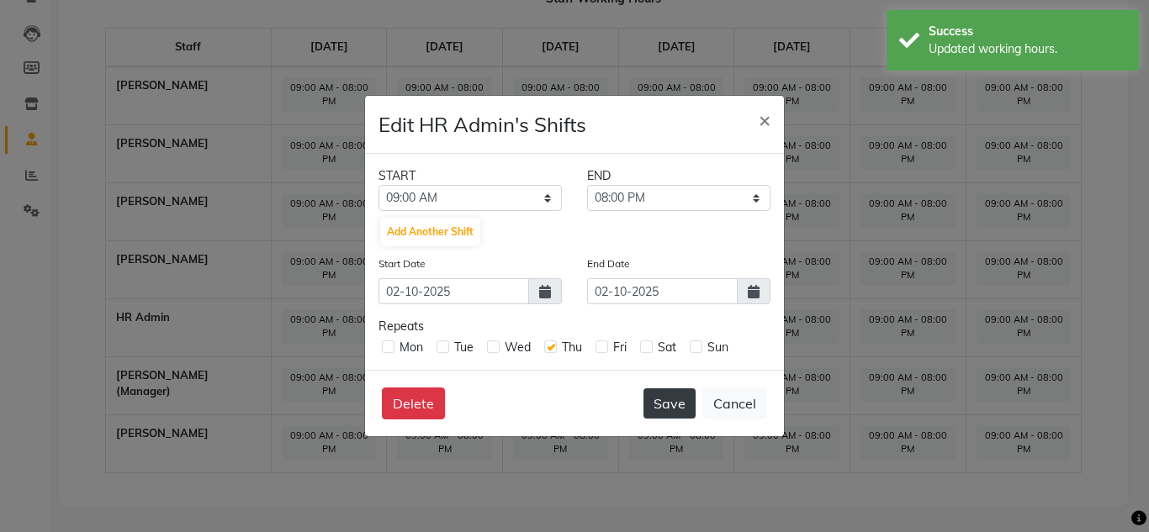
click at [670, 401] on button "Save" at bounding box center [669, 404] width 52 height 30
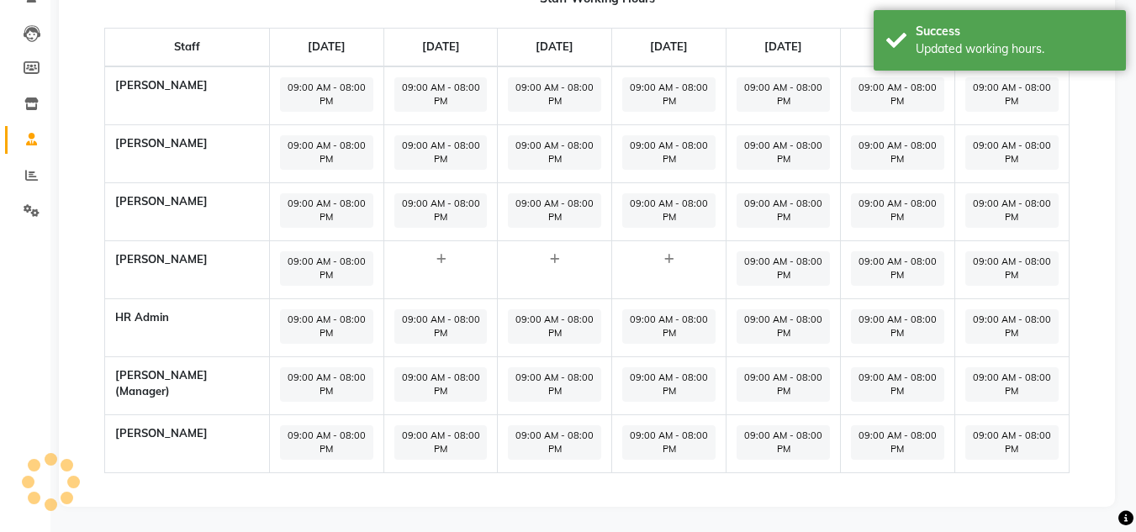
click at [667, 389] on span "09:00 AM - 08:00 PM" at bounding box center [668, 385] width 93 height 34
select select "09:00 AM"
select select "08:00 PM"
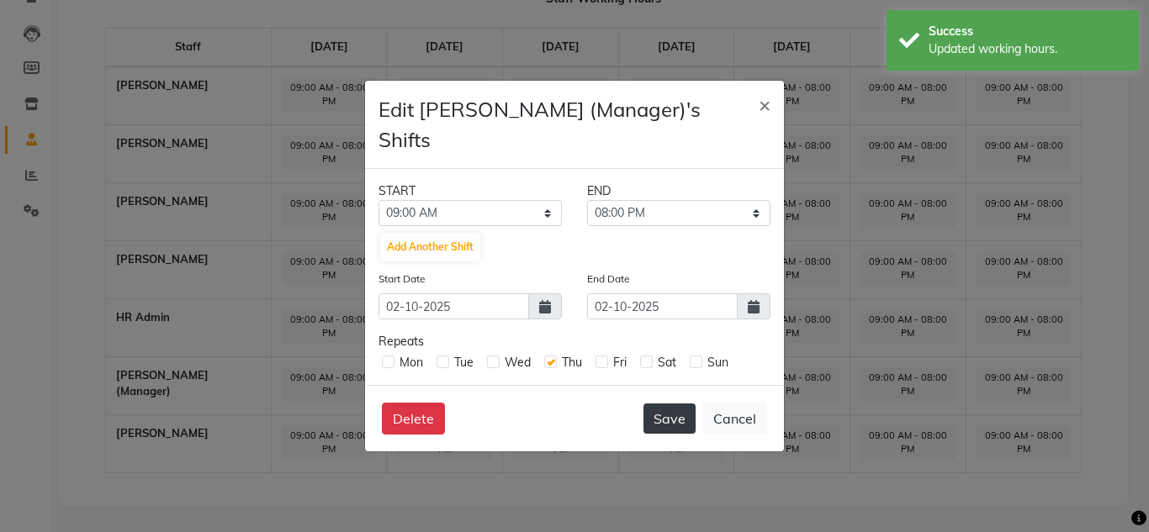
click at [665, 404] on button "Save" at bounding box center [669, 419] width 52 height 30
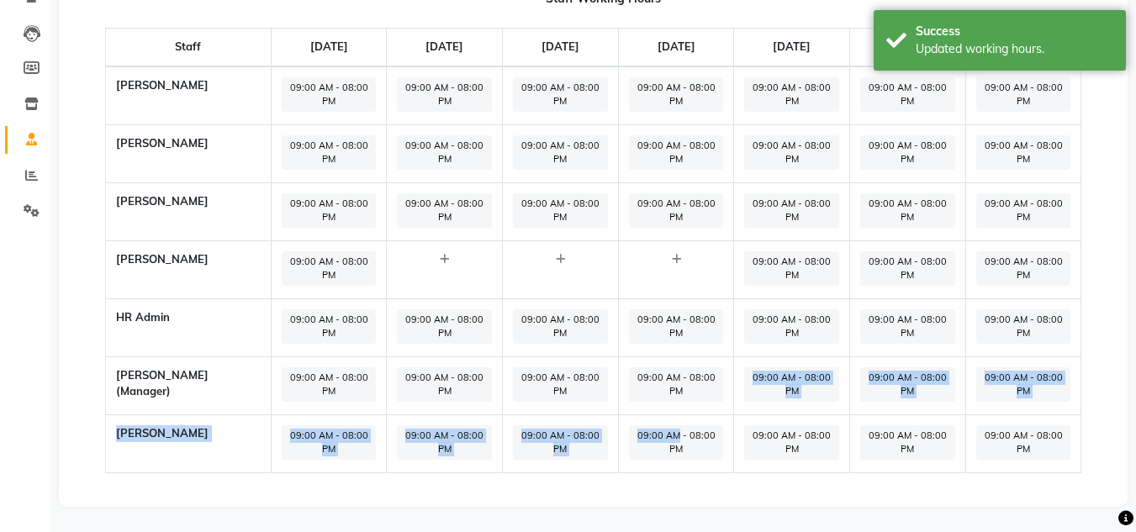
click at [670, 427] on span "09:00 AM - 08:00 PM" at bounding box center [676, 443] width 95 height 34
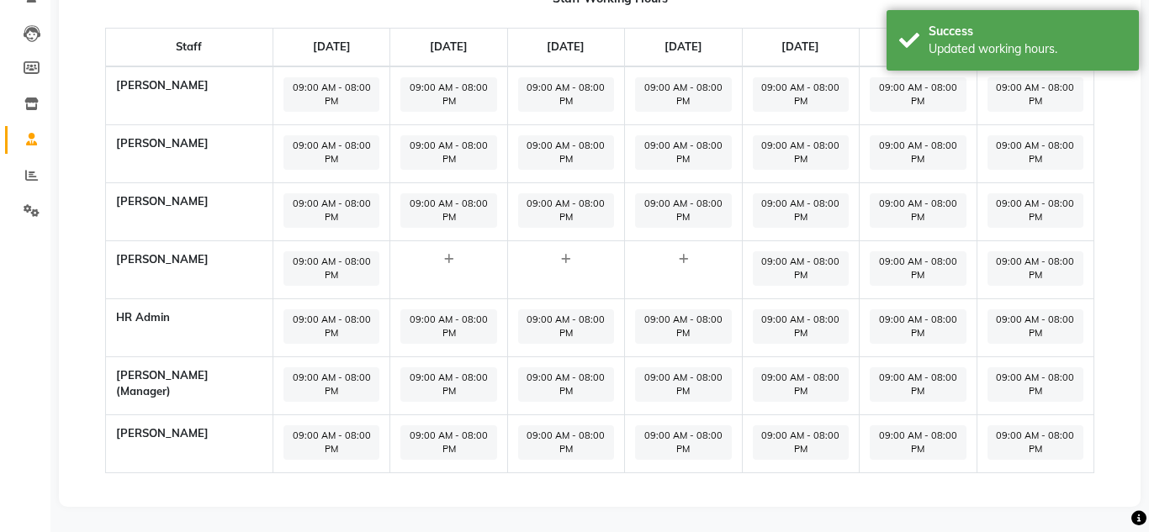
select select "09:00 AM"
select select "08:00 PM"
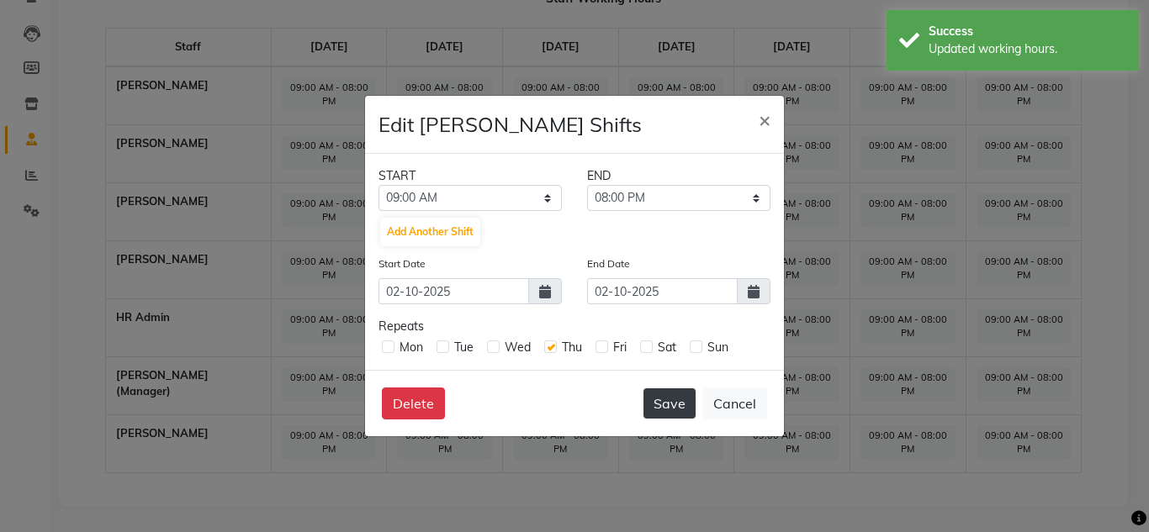
click at [671, 402] on button "Save" at bounding box center [669, 404] width 52 height 30
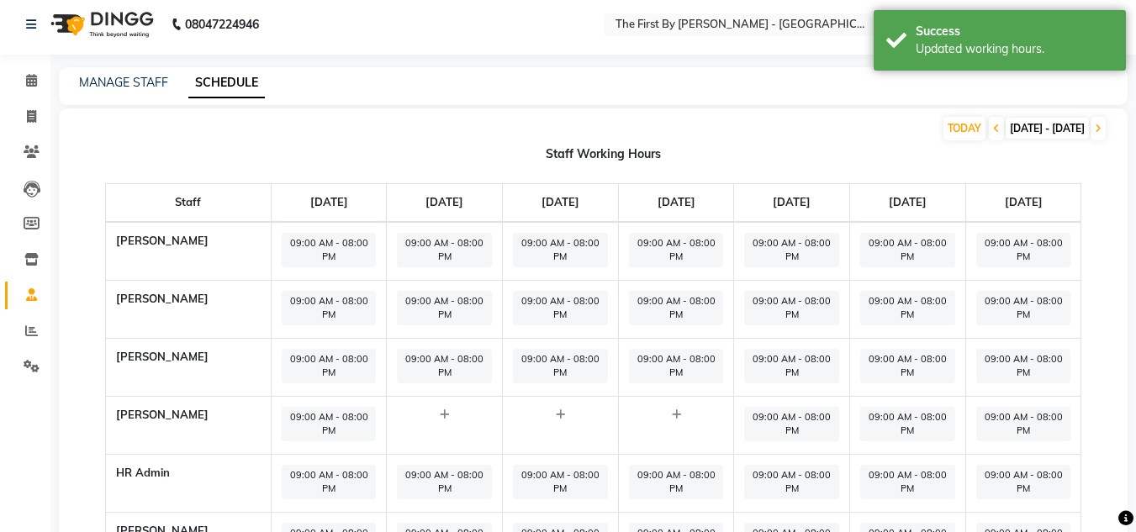
scroll to position [0, 0]
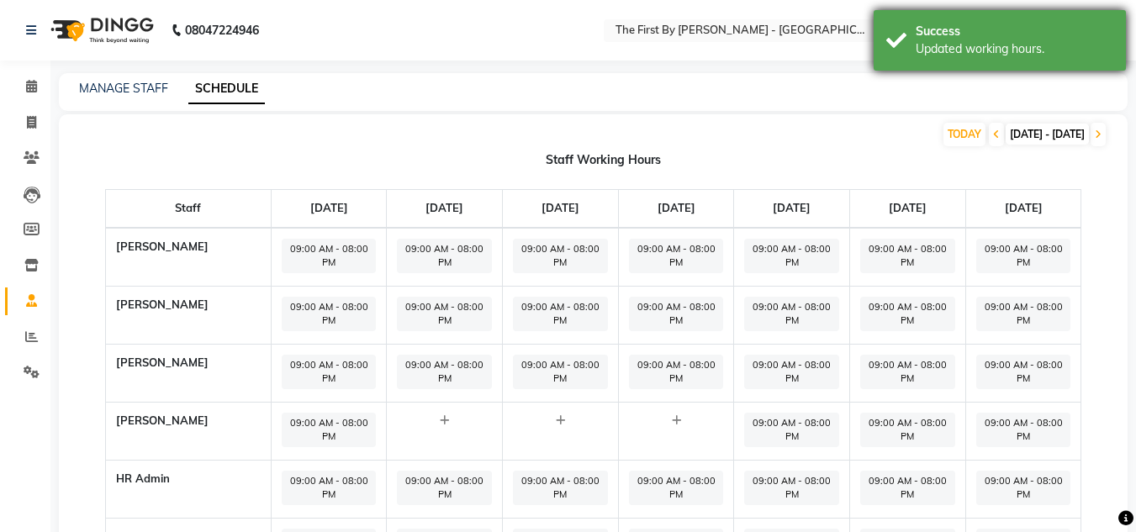
click at [1016, 16] on div "Success Updated working hours." at bounding box center [1000, 40] width 252 height 61
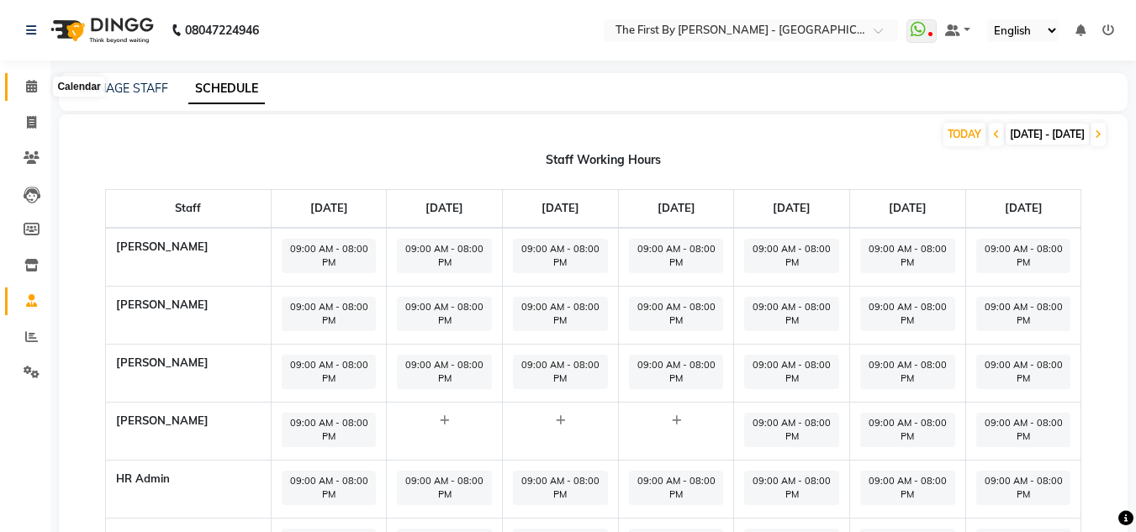
click at [45, 84] on span at bounding box center [31, 86] width 29 height 19
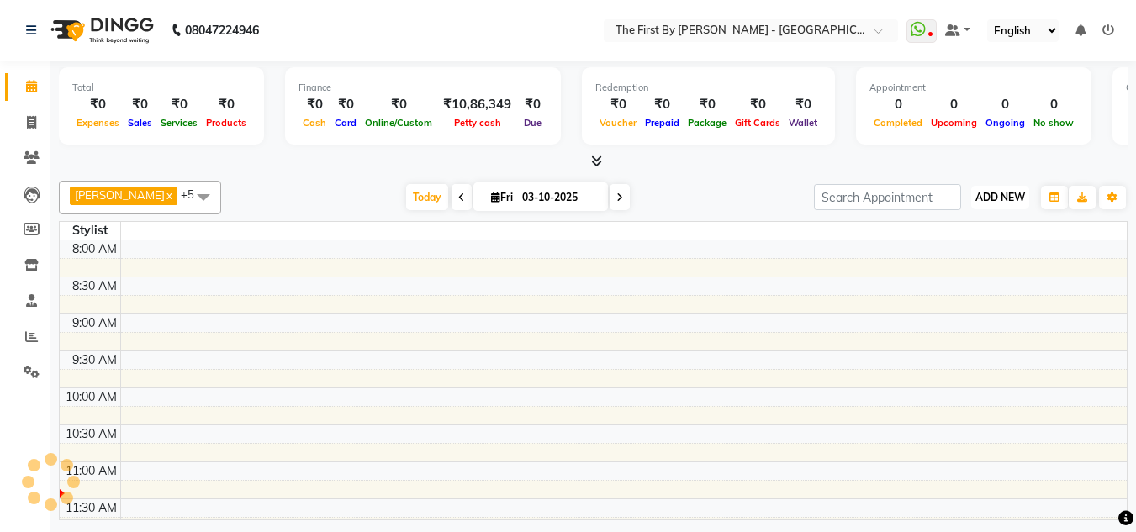
click at [992, 201] on span "ADD NEW" at bounding box center [1001, 197] width 50 height 13
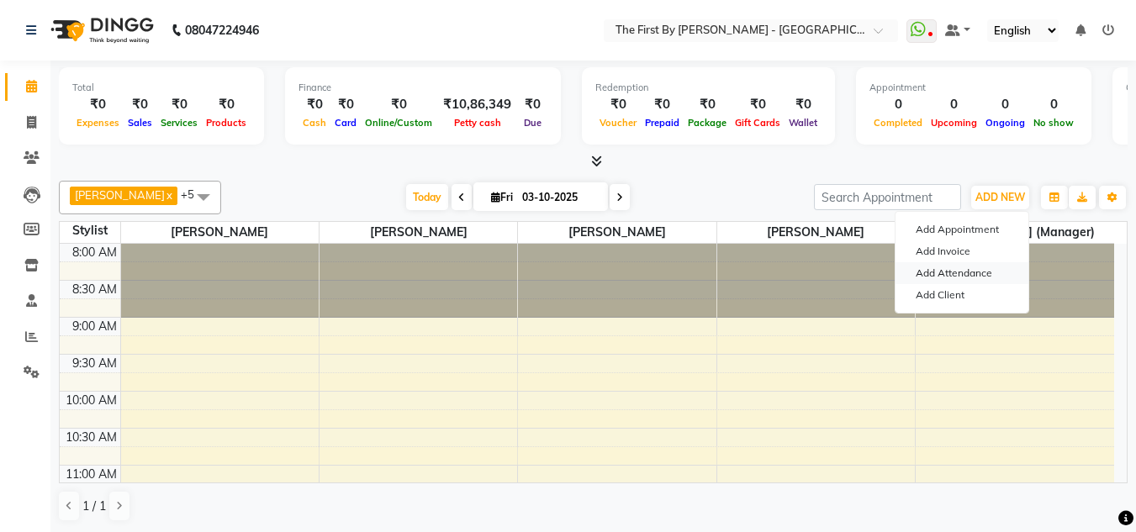
click at [939, 269] on link "Add Attendance" at bounding box center [962, 273] width 133 height 22
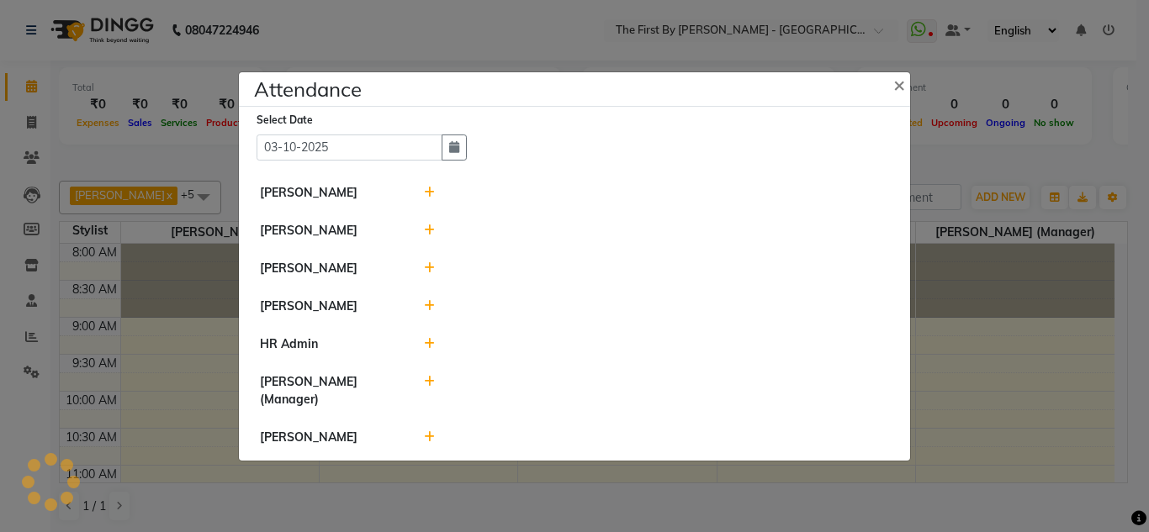
click at [430, 192] on icon at bounding box center [429, 193] width 11 height 12
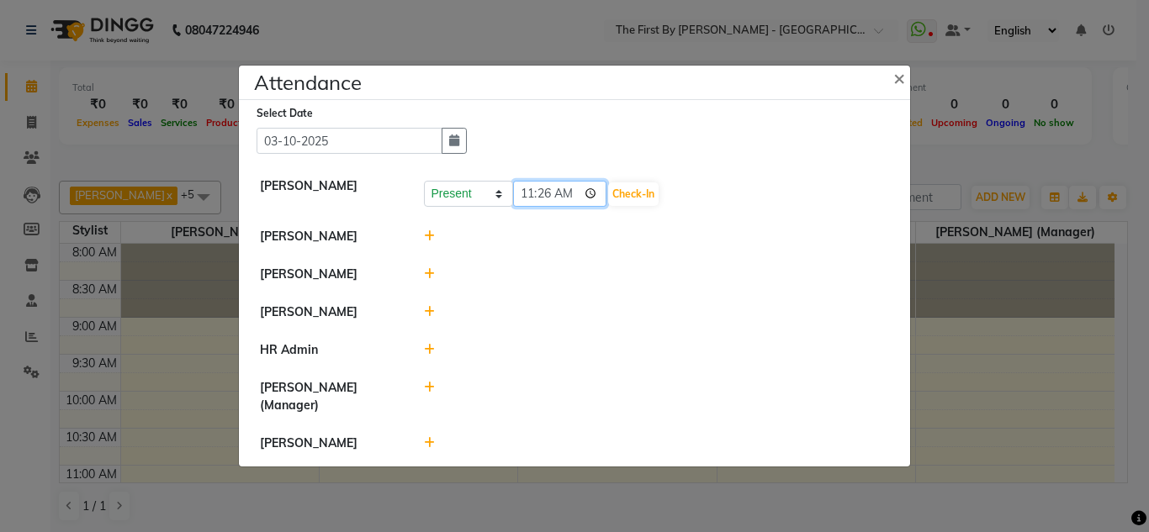
click at [537, 194] on input "11:26" at bounding box center [560, 194] width 94 height 26
type input "11:00"
click at [648, 185] on button "Check-In" at bounding box center [633, 195] width 50 height 24
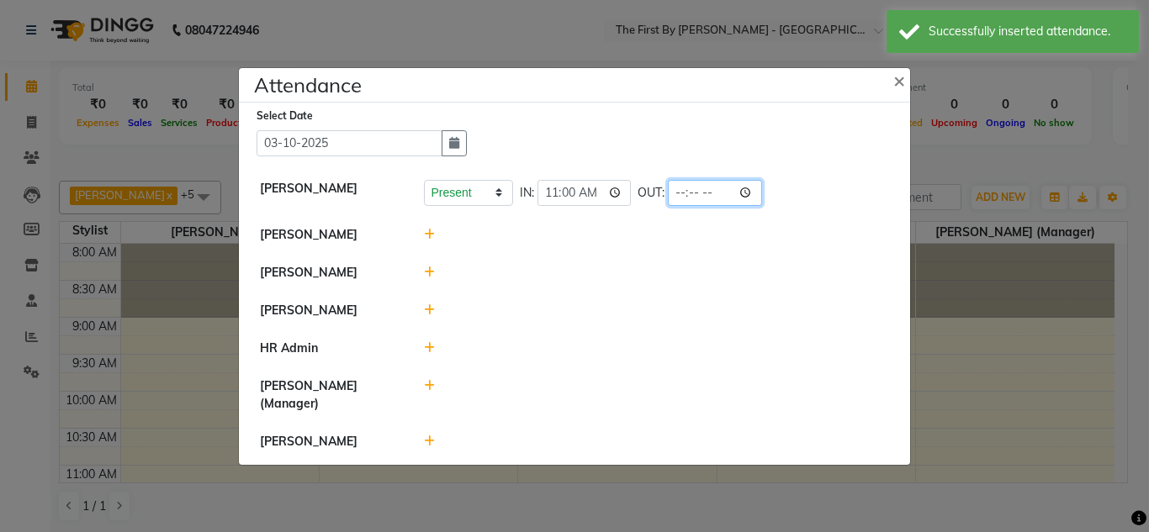
click at [676, 195] on input "time" at bounding box center [715, 193] width 94 height 26
type input "20:00"
click at [690, 279] on div at bounding box center [656, 273] width 491 height 18
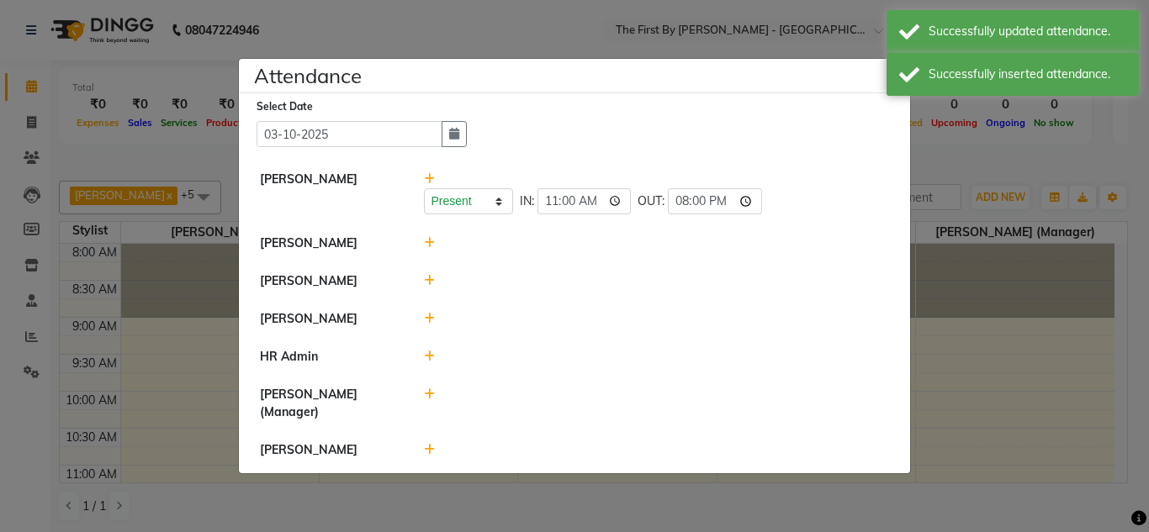
click at [429, 242] on icon at bounding box center [429, 243] width 11 height 12
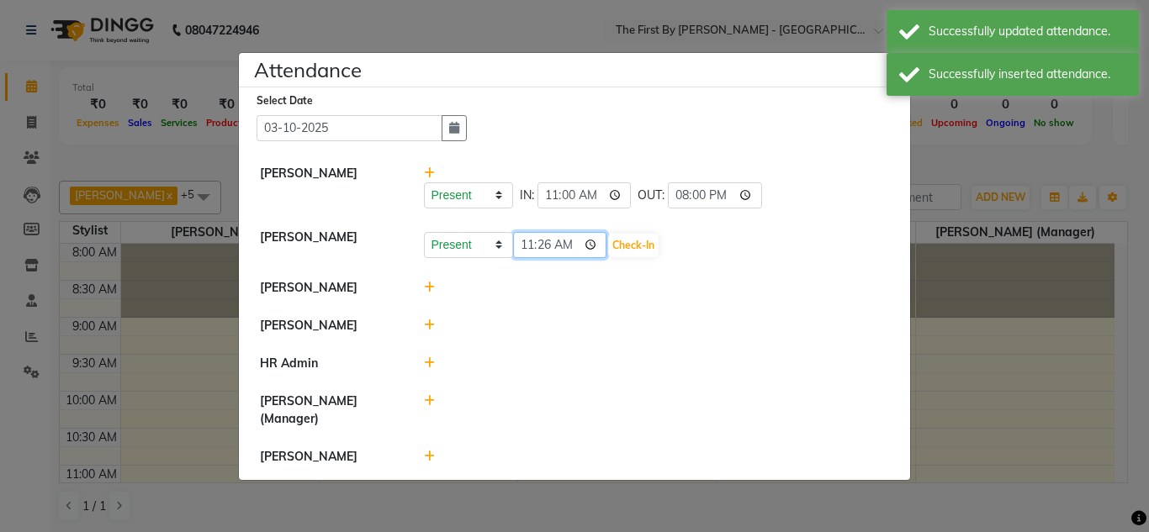
click at [527, 247] on input "11:26" at bounding box center [560, 245] width 94 height 26
type input "11:00"
click at [665, 243] on div "Present Absent Late Half Day Weekly Off 11:00 Check-In" at bounding box center [657, 245] width 466 height 27
click at [654, 244] on button "Check-In" at bounding box center [633, 246] width 50 height 24
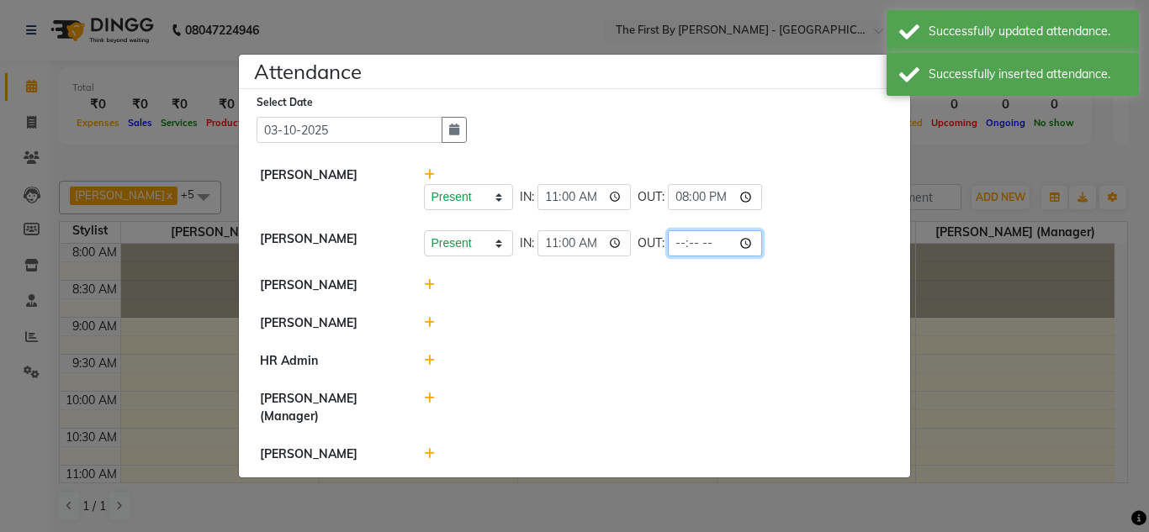
click at [683, 246] on input "time" at bounding box center [715, 243] width 94 height 26
type input "20:00"
click at [652, 268] on li "[PERSON_NAME]" at bounding box center [574, 286] width 663 height 39
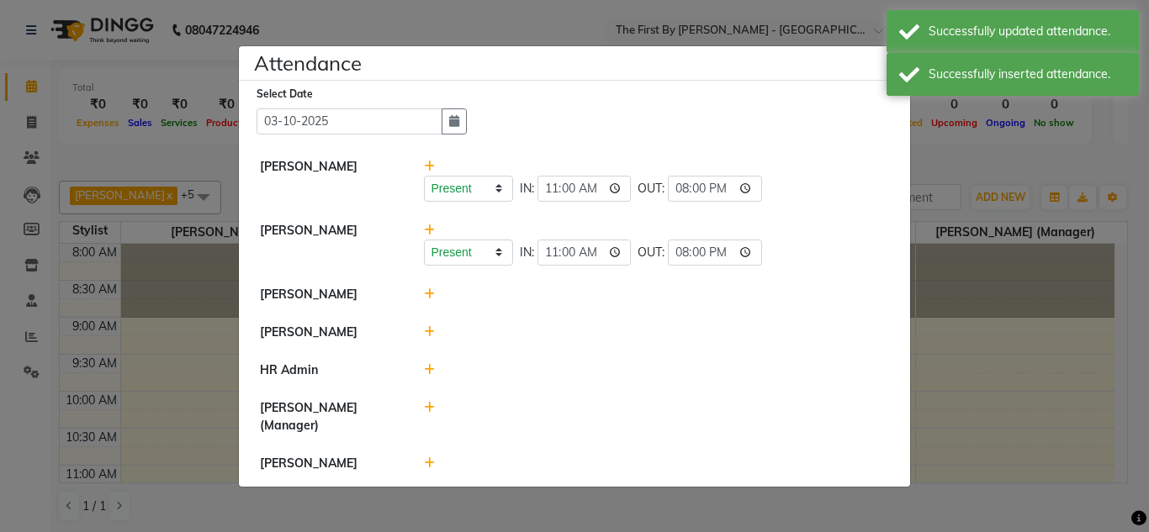
click at [426, 293] on icon at bounding box center [429, 294] width 11 height 12
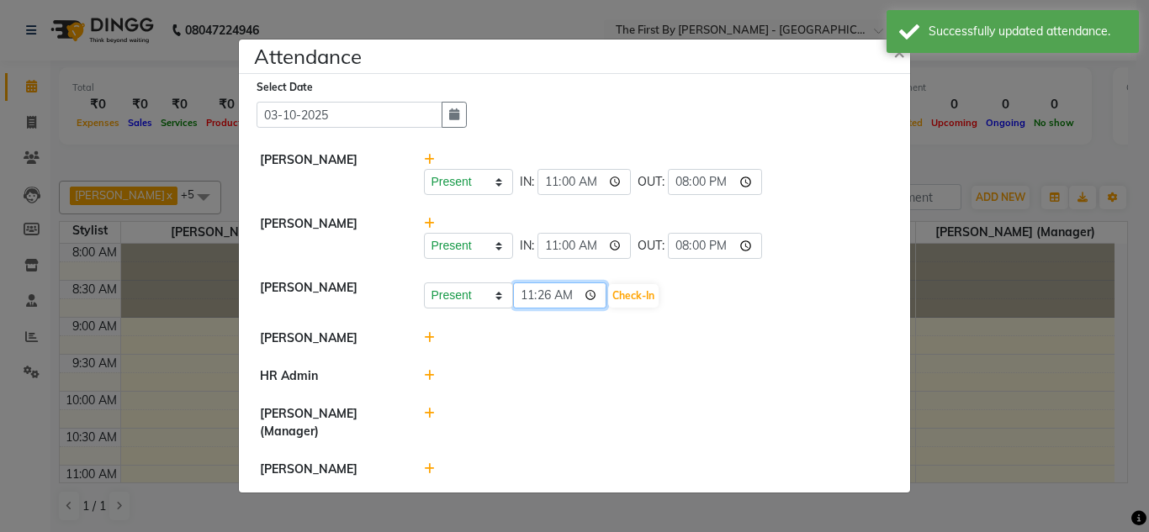
click at [524, 301] on input "11:26" at bounding box center [560, 296] width 94 height 26
type input "11:00"
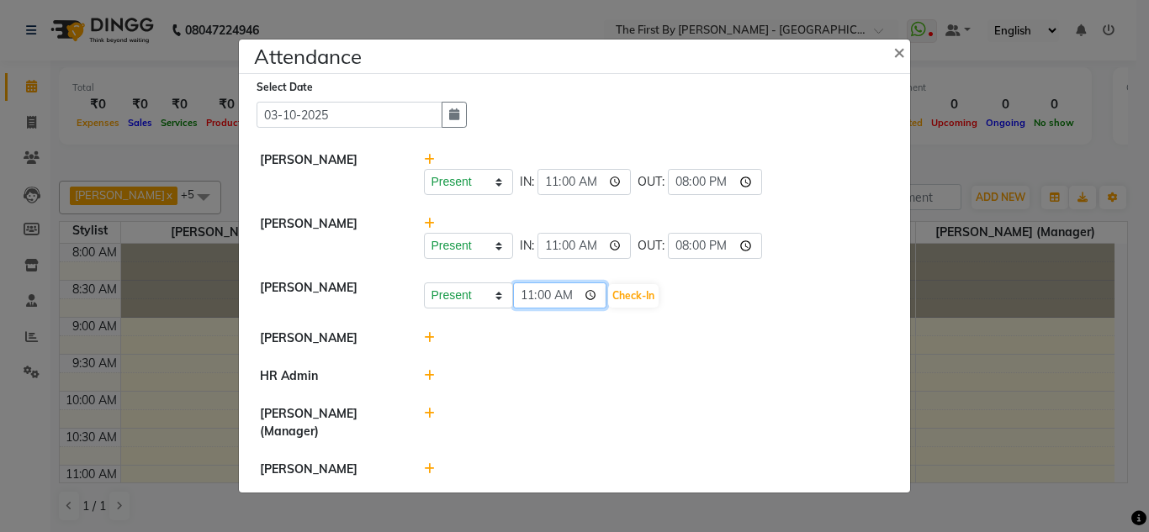
click at [607, 293] on input "11:00" at bounding box center [560, 296] width 94 height 26
click at [627, 292] on button "Check-In" at bounding box center [633, 296] width 50 height 24
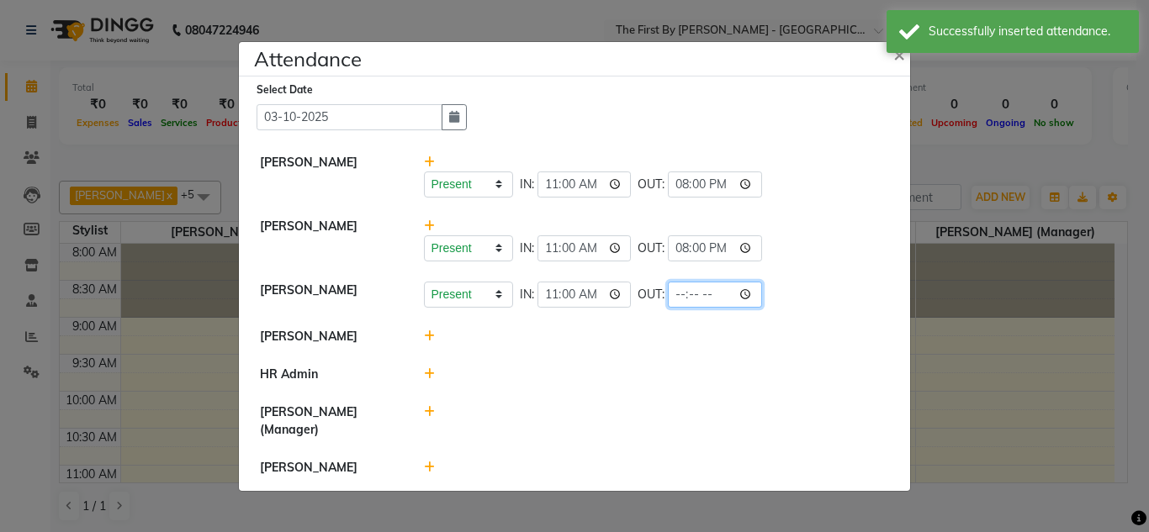
click at [676, 301] on input "time" at bounding box center [715, 295] width 94 height 26
type input "20:00"
click at [680, 360] on li "HR Admin" at bounding box center [574, 375] width 663 height 39
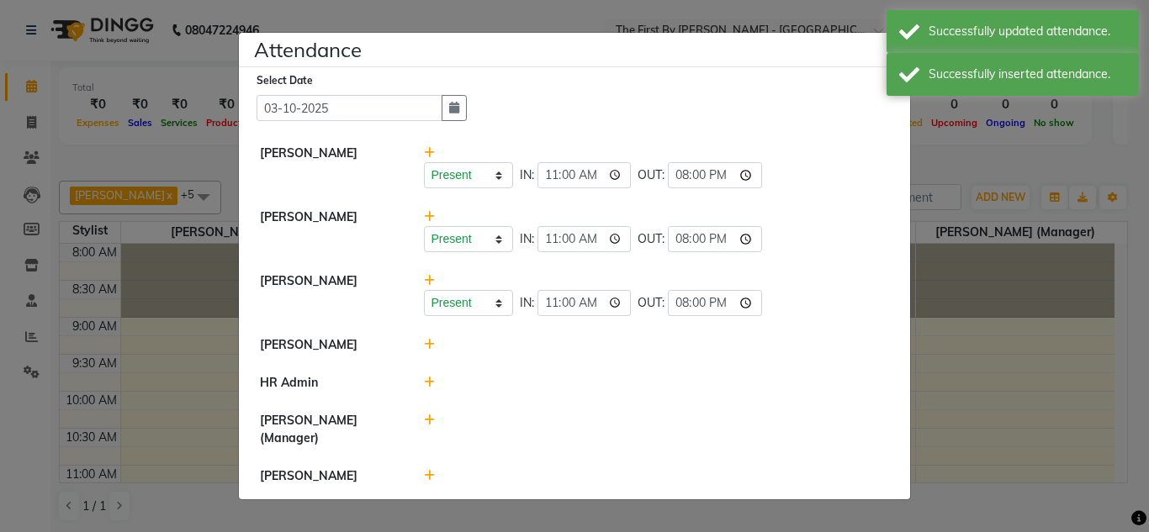
click at [426, 336] on div at bounding box center [656, 345] width 491 height 18
click at [427, 345] on icon at bounding box center [429, 345] width 11 height 12
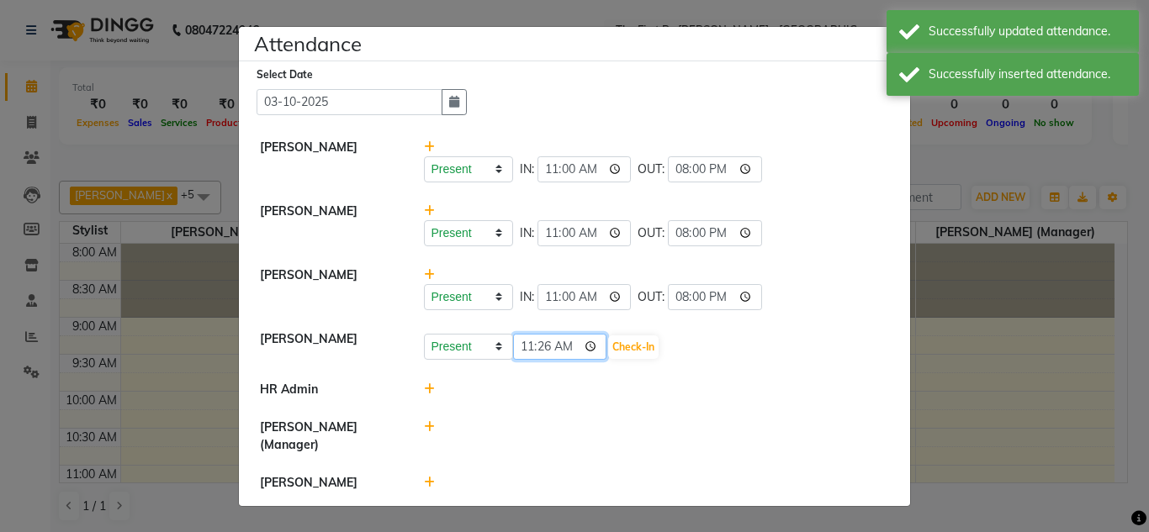
click at [521, 355] on input "11:26" at bounding box center [560, 347] width 94 height 26
type input "11:00"
click at [636, 352] on button "Check-In" at bounding box center [633, 348] width 50 height 24
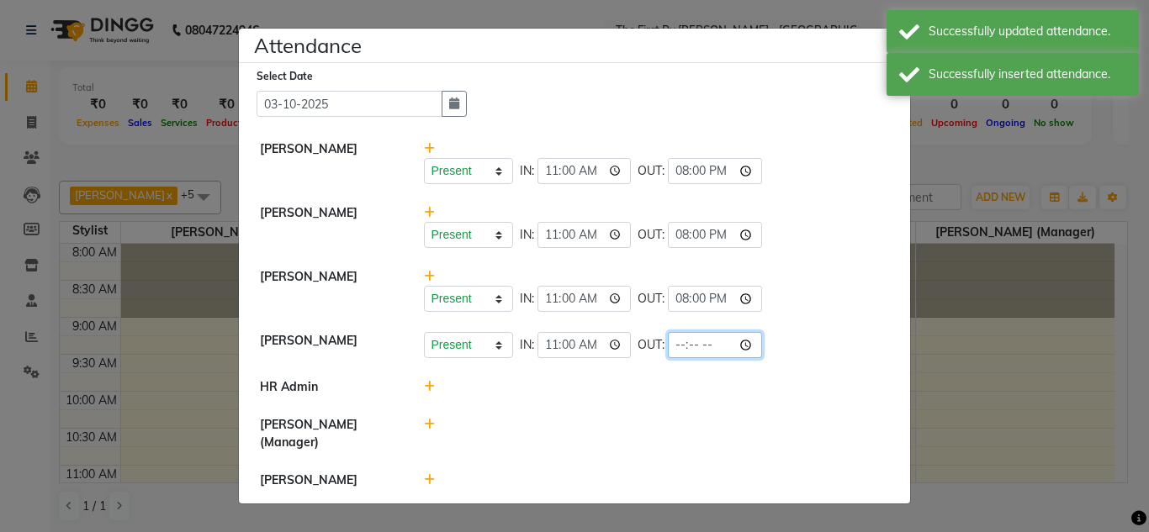
click at [678, 347] on input "time" at bounding box center [715, 345] width 94 height 26
type input "20:00"
click at [680, 453] on li "[PERSON_NAME] (Manager)" at bounding box center [574, 434] width 663 height 56
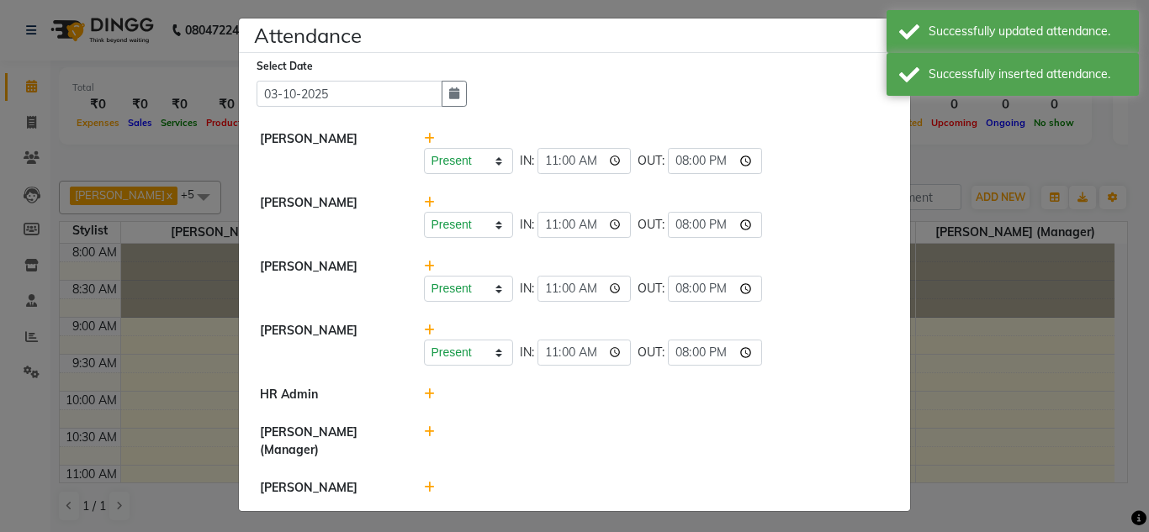
scroll to position [9, 0]
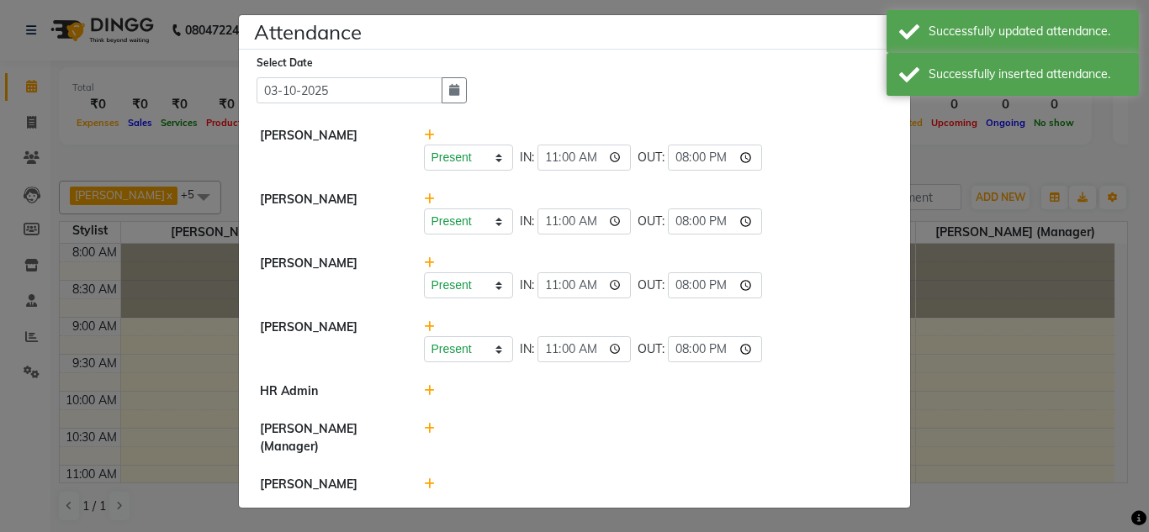
click at [424, 388] on icon at bounding box center [429, 391] width 11 height 12
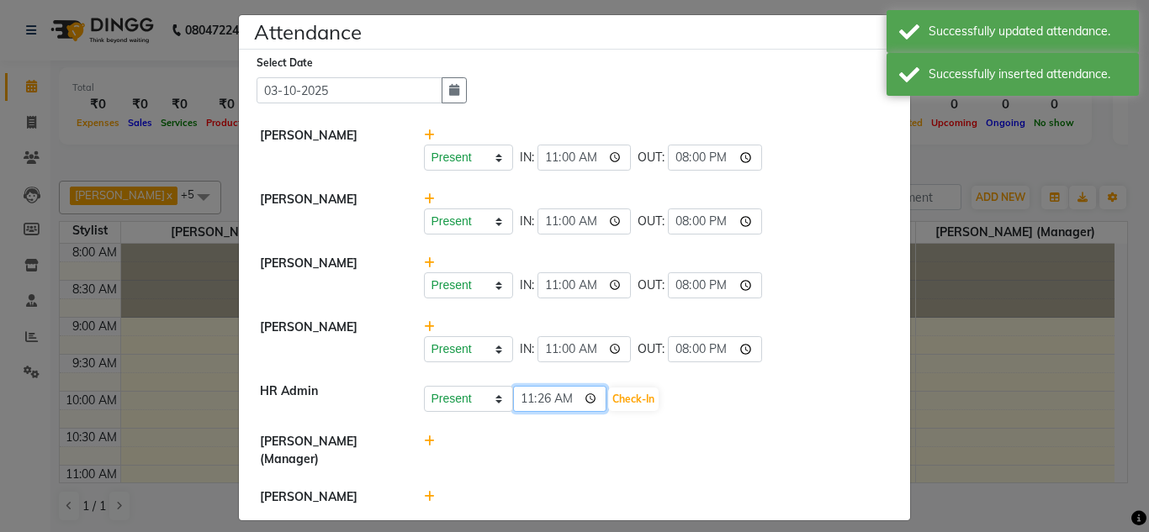
click at [515, 400] on input "11:26" at bounding box center [560, 399] width 94 height 26
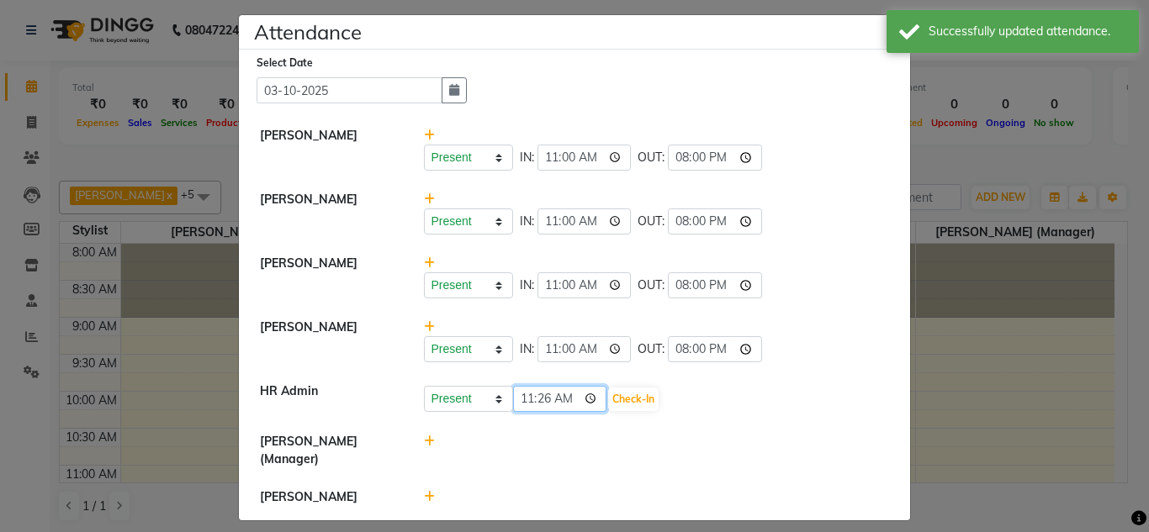
type input "11:00"
click at [647, 402] on button "Check-In" at bounding box center [633, 400] width 50 height 24
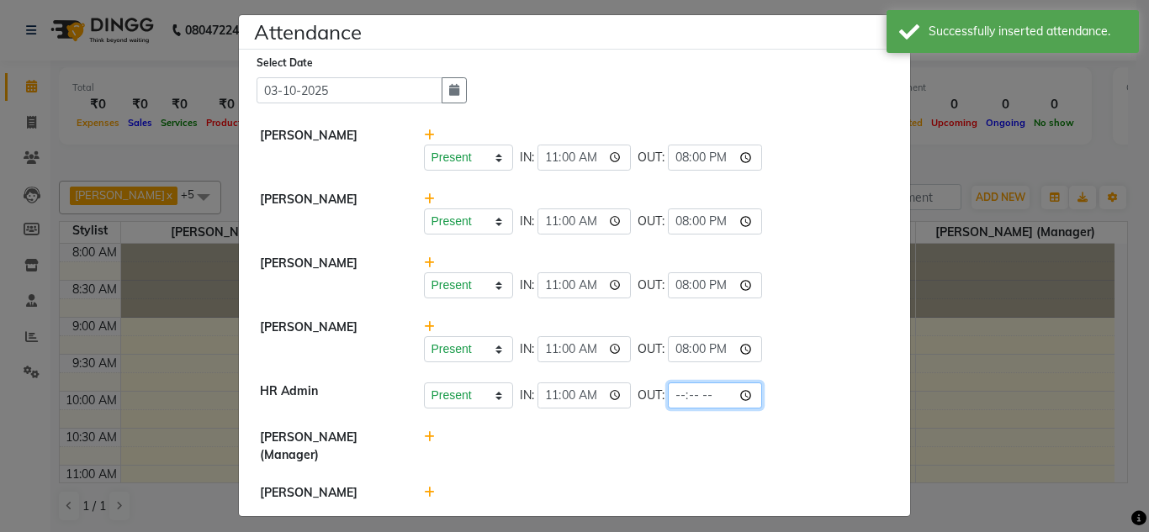
click at [670, 403] on input "time" at bounding box center [715, 396] width 94 height 26
type input "20:00"
click at [677, 440] on div at bounding box center [656, 446] width 491 height 35
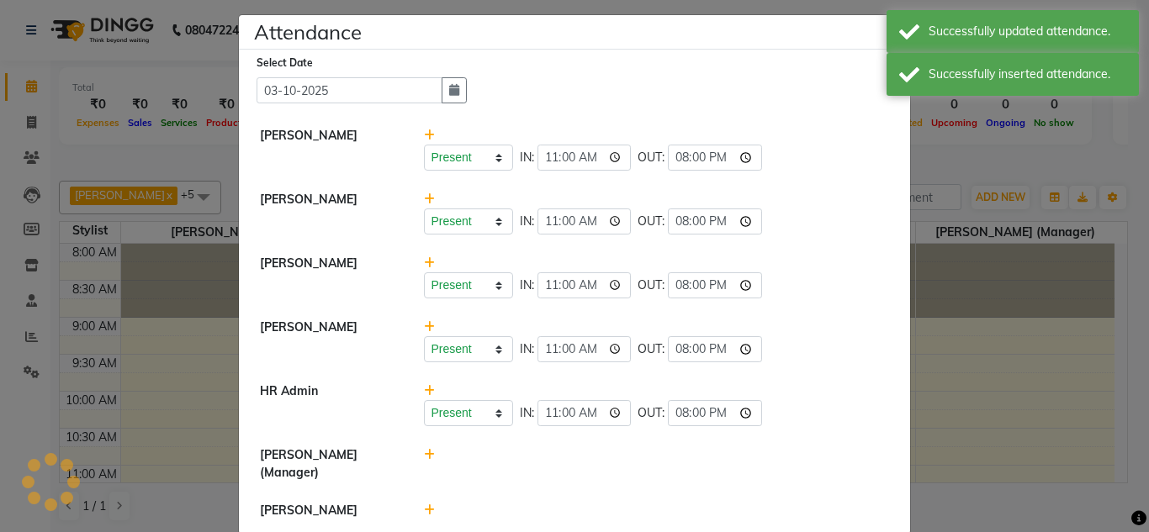
scroll to position [35, 0]
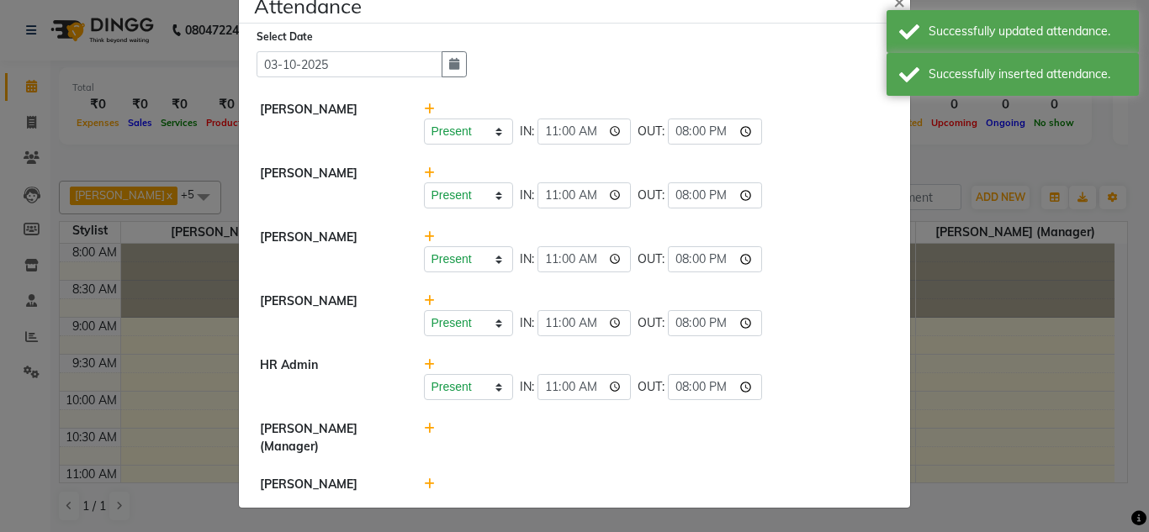
click at [416, 430] on div at bounding box center [656, 438] width 491 height 35
click at [424, 428] on icon at bounding box center [429, 429] width 11 height 12
click at [520, 436] on input "11:26" at bounding box center [560, 437] width 94 height 26
type input "11:00"
click at [631, 442] on button "Check-In" at bounding box center [633, 438] width 50 height 24
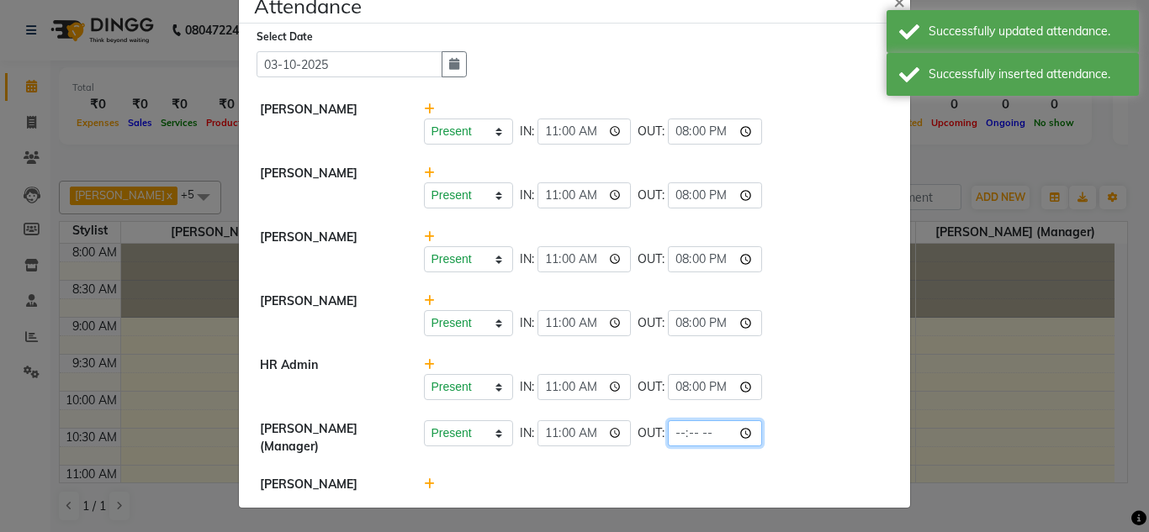
click at [671, 437] on input "time" at bounding box center [715, 434] width 94 height 26
type input "20:00"
click at [687, 472] on li "[PERSON_NAME]" at bounding box center [574, 485] width 663 height 38
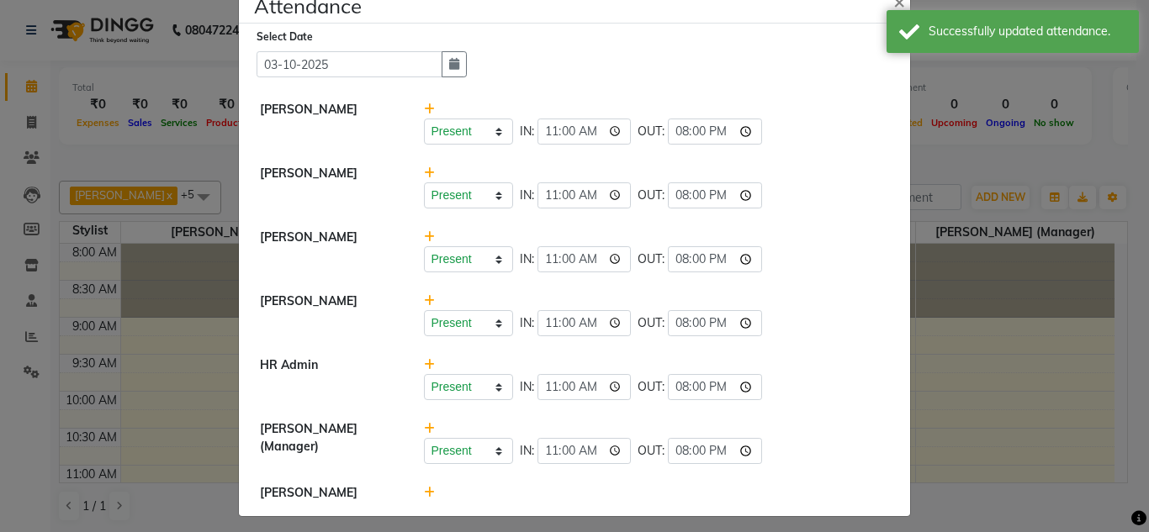
click at [424, 491] on icon at bounding box center [429, 493] width 11 height 12
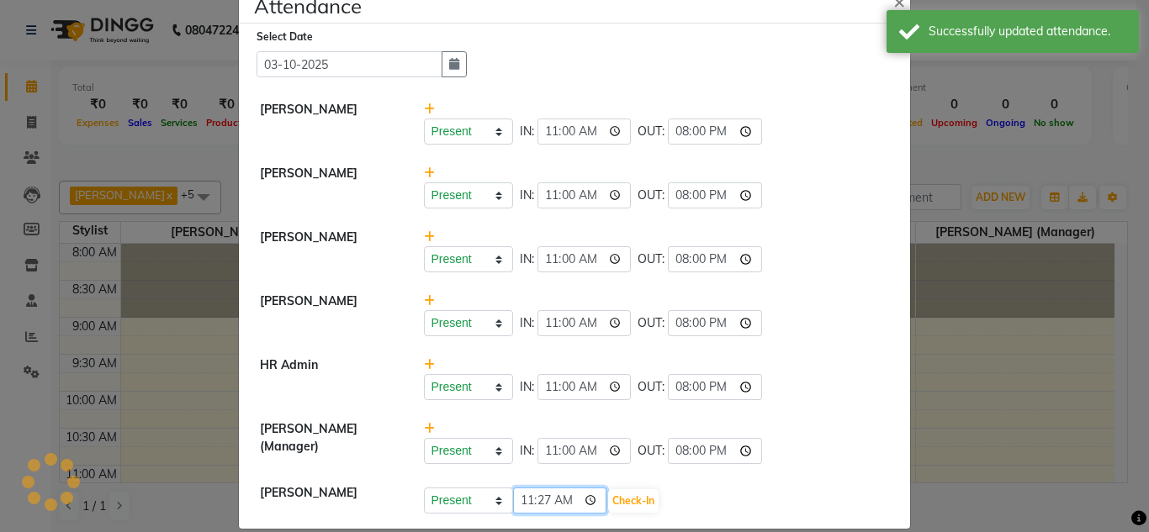
click at [513, 505] on input "11:27" at bounding box center [560, 501] width 94 height 26
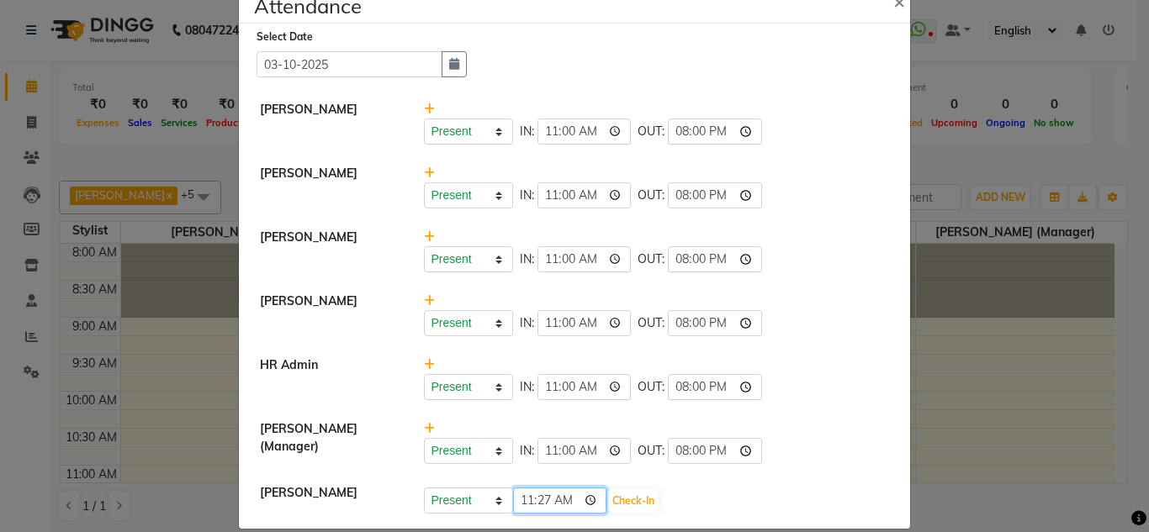
type input "11:00"
click at [608, 495] on button "Check-In" at bounding box center [633, 502] width 50 height 24
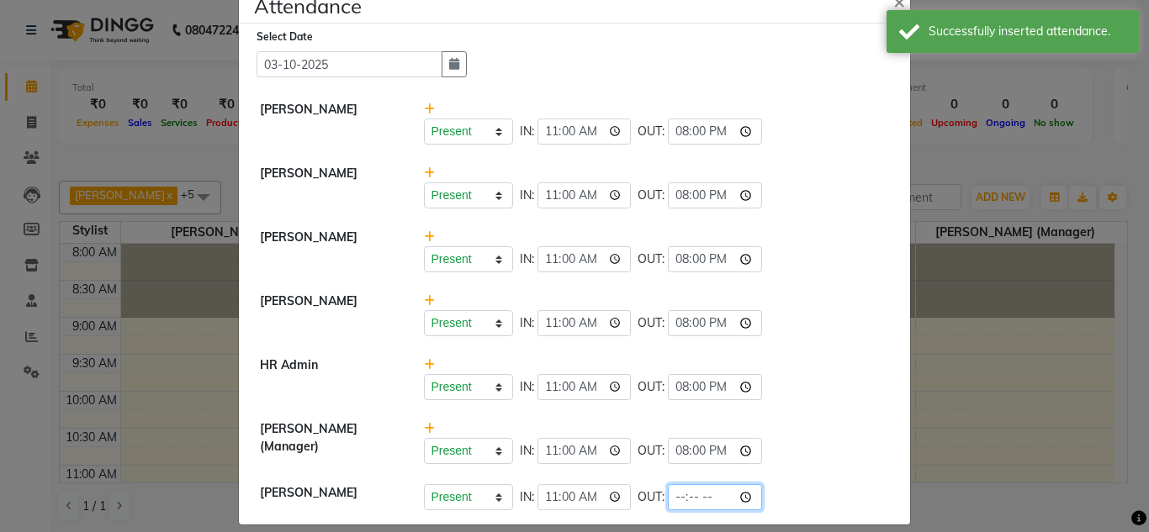
click at [669, 499] on input "time" at bounding box center [715, 497] width 94 height 26
type input "20:00"
click at [844, 500] on div "Present Absent Late Half Day Weekly Off IN: 11:00 OUT: 20:00" at bounding box center [657, 497] width 466 height 26
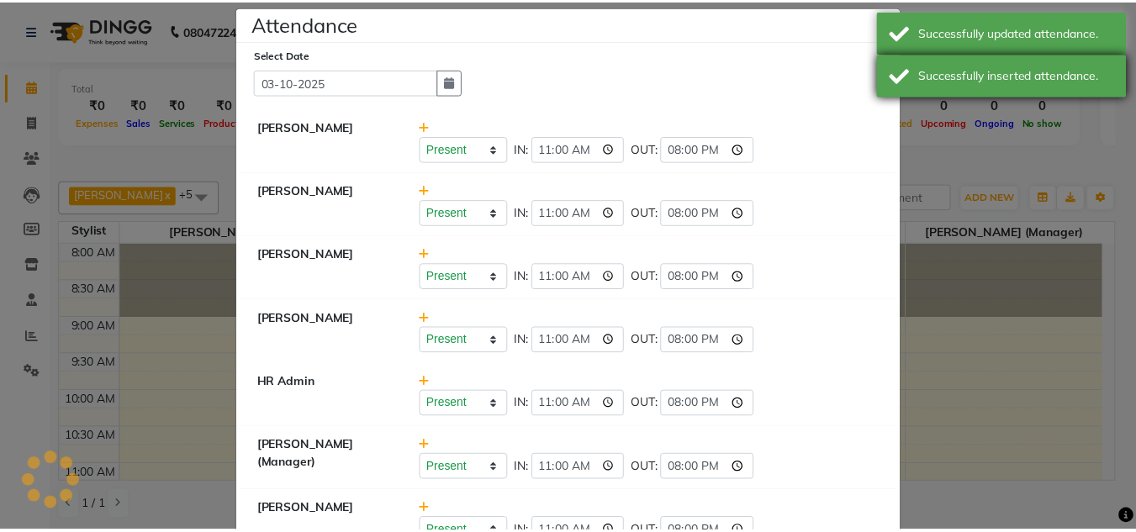
scroll to position [0, 0]
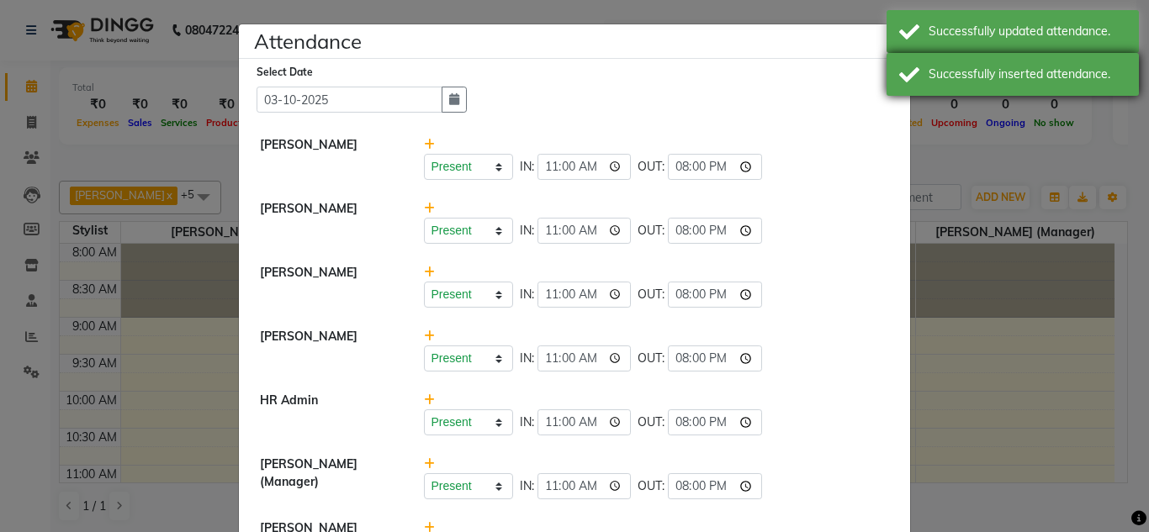
click at [1065, 86] on div "Successfully inserted attendance." at bounding box center [1013, 74] width 252 height 43
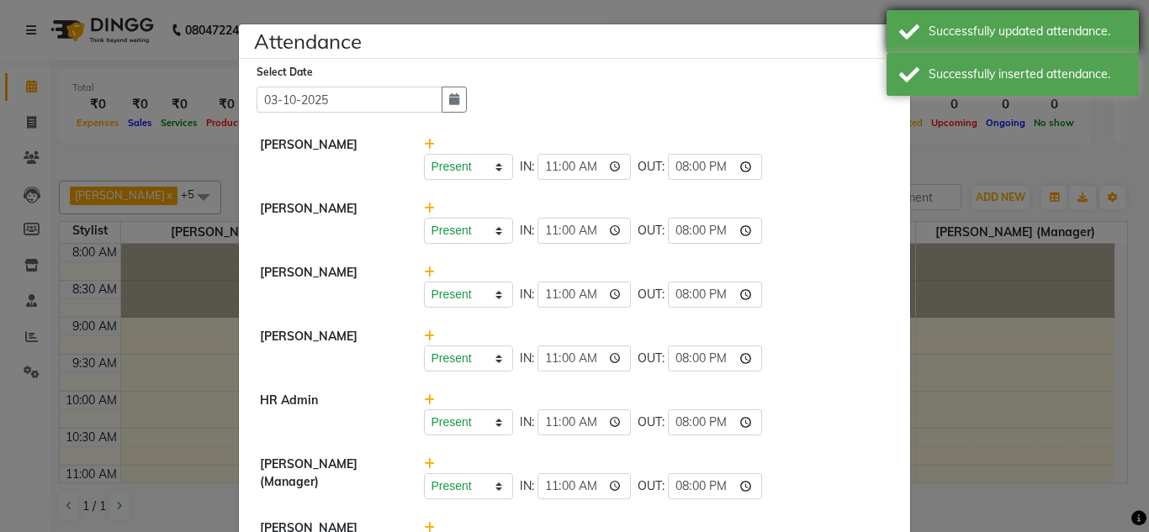
click at [1021, 14] on div "Successfully updated attendance." at bounding box center [1013, 31] width 252 height 43
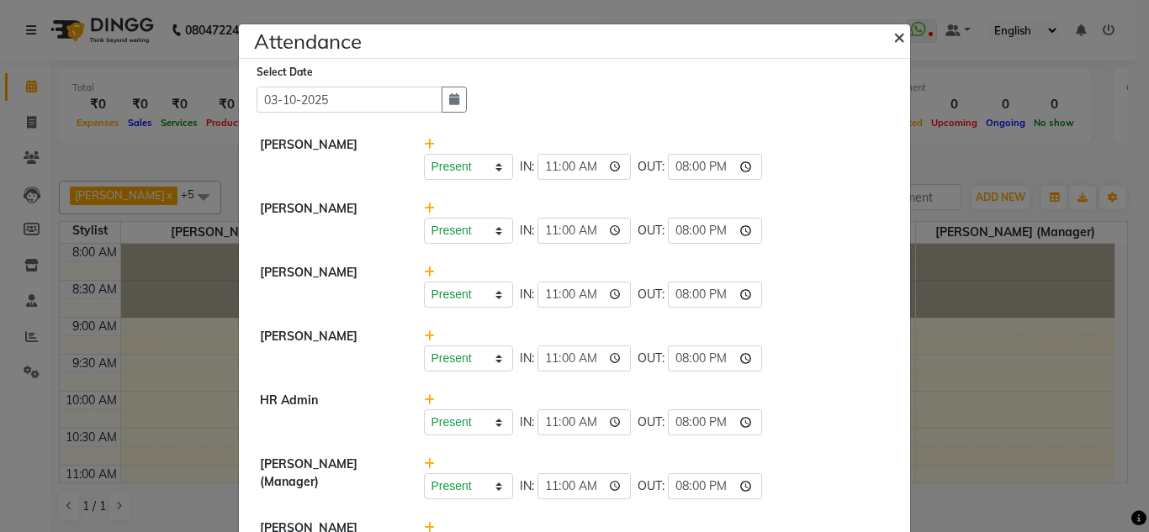
click at [885, 48] on button "×" at bounding box center [901, 36] width 42 height 47
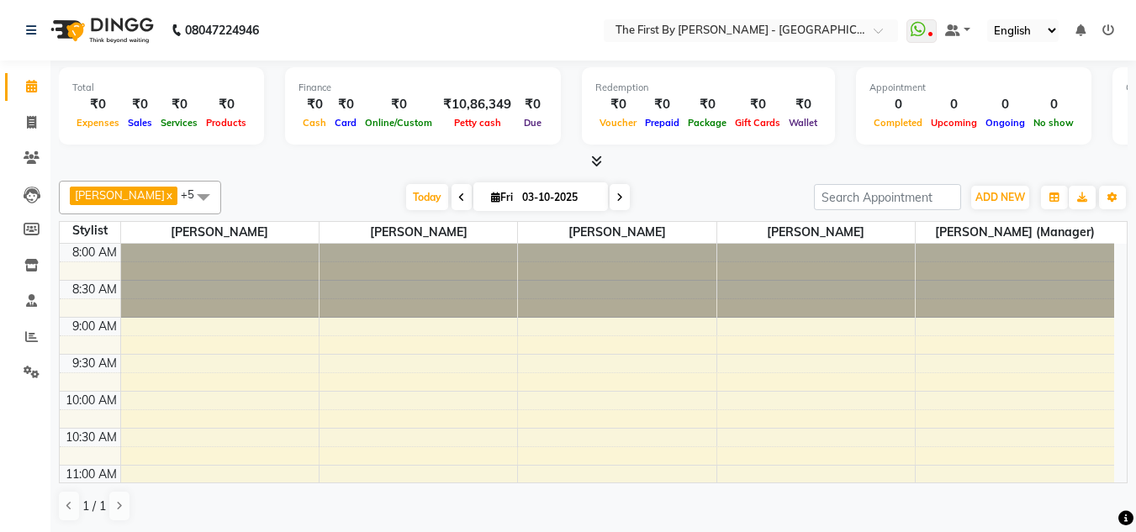
click at [1001, 183] on div "[PERSON_NAME] x [PERSON_NAME] x [PERSON_NAME] x [PERSON_NAME] x [PERSON_NAME] x…" at bounding box center [593, 198] width 1069 height 34
click at [1000, 194] on span "ADD NEW" at bounding box center [1001, 197] width 50 height 13
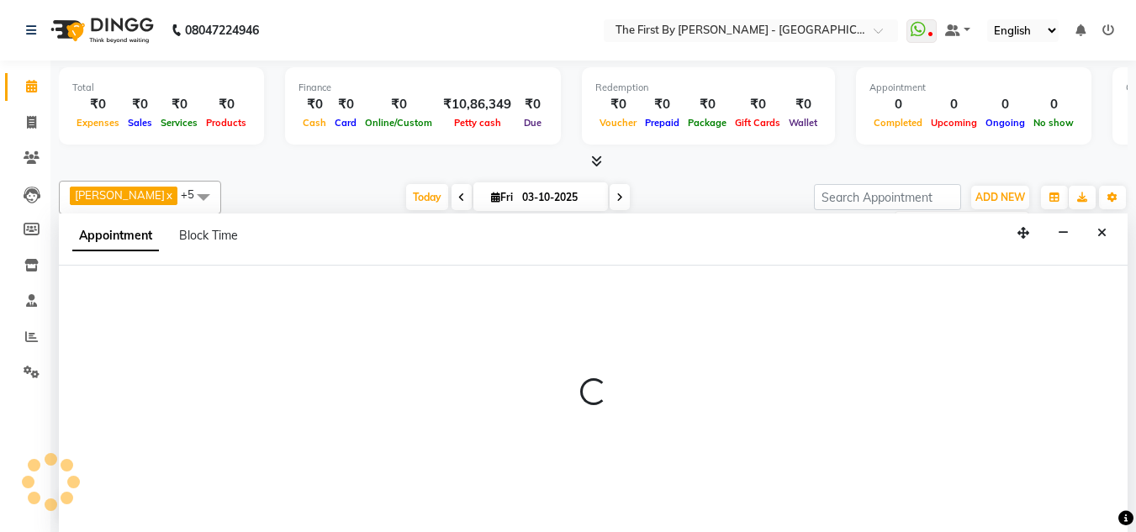
scroll to position [1, 0]
select select "66898"
select select "555"
select select "tentative"
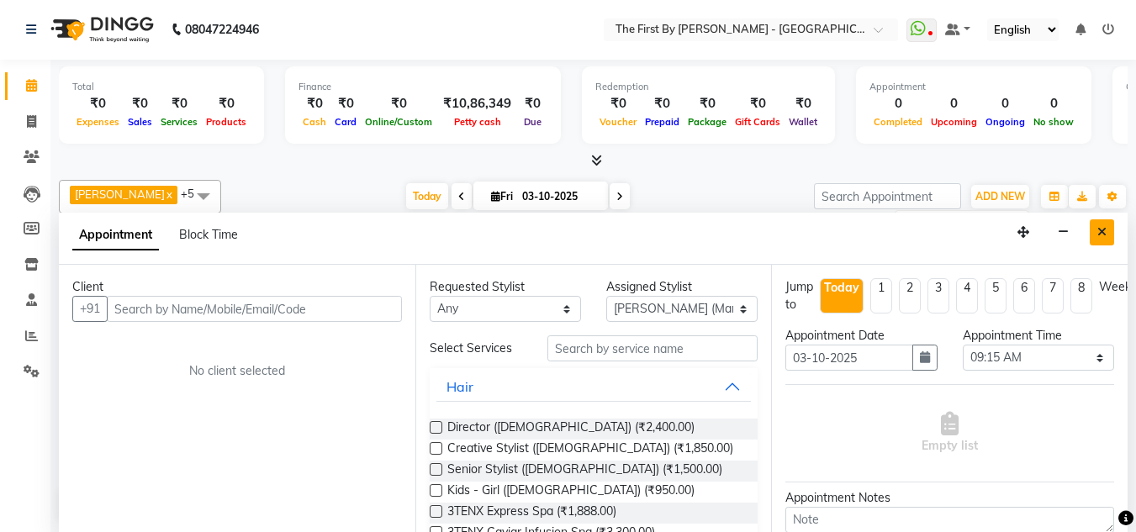
click at [1094, 241] on button "Close" at bounding box center [1102, 233] width 24 height 26
